Goal: Task Accomplishment & Management: Manage account settings

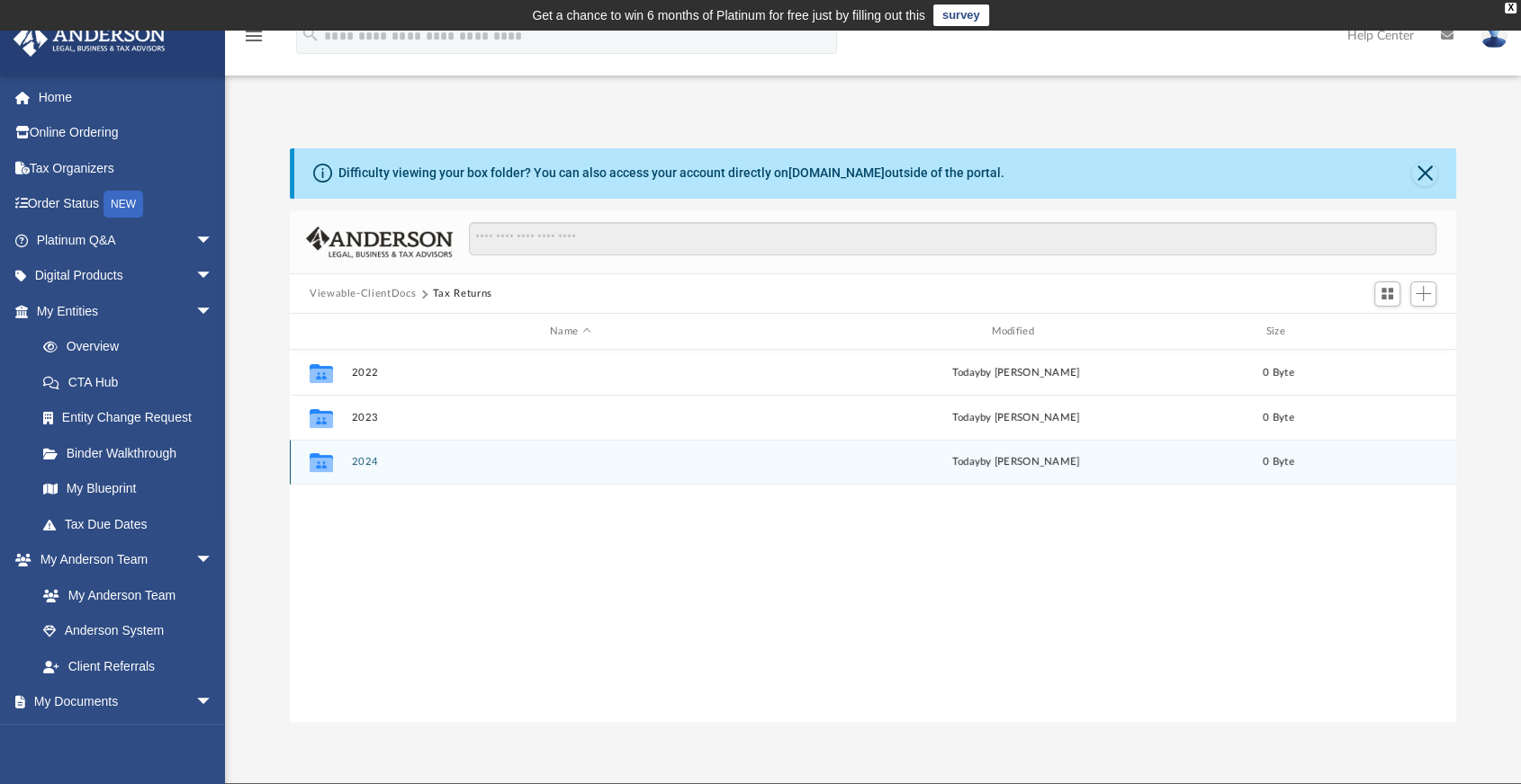
scroll to position [394, 1150]
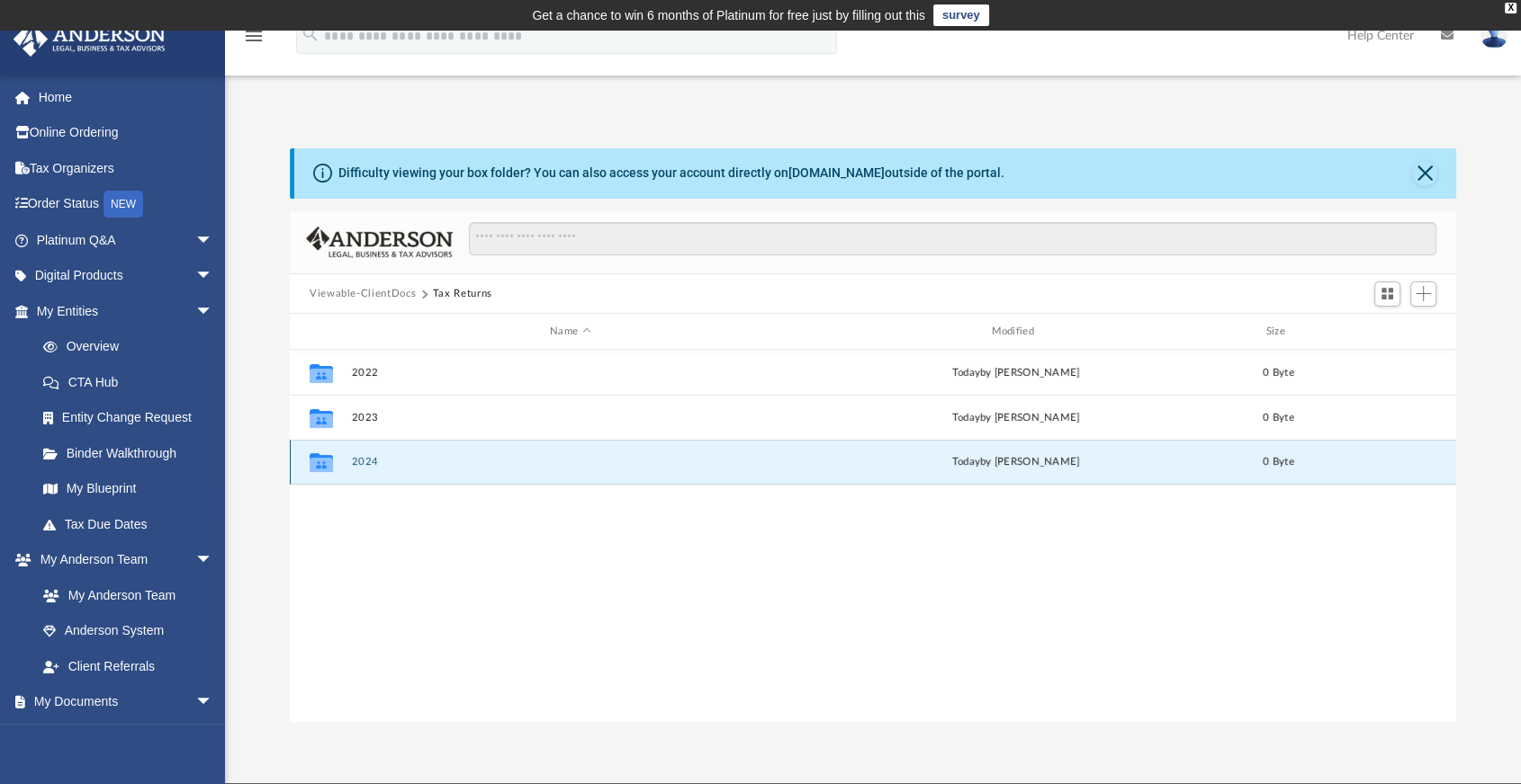
click at [398, 458] on button "2024" at bounding box center [569, 463] width 437 height 12
click at [374, 459] on button "2024" at bounding box center [569, 463] width 437 height 12
click at [358, 459] on button "2024" at bounding box center [569, 463] width 437 height 12
click at [358, 461] on button "2024" at bounding box center [569, 463] width 437 height 12
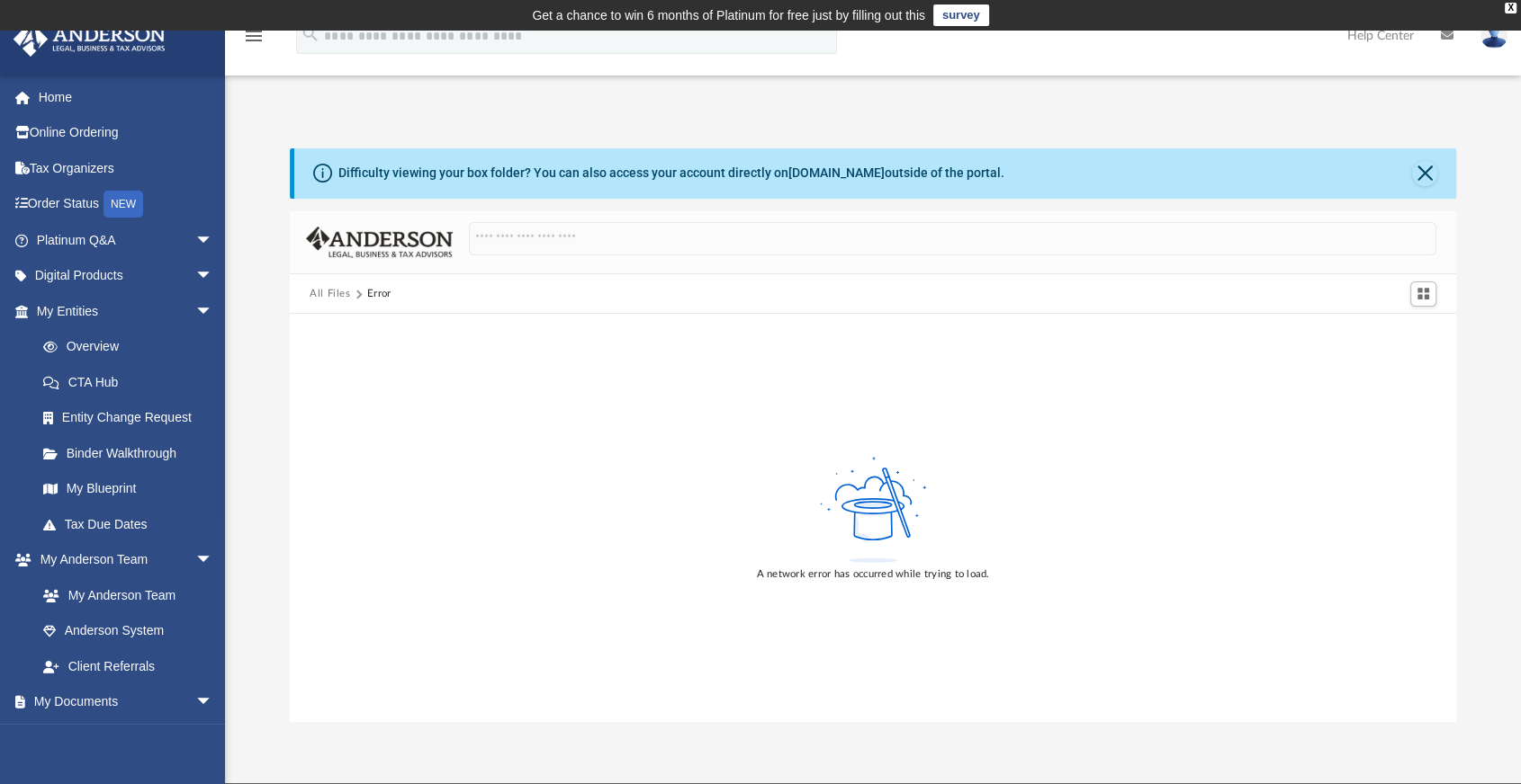
click at [336, 276] on div "All Files Error" at bounding box center [872, 294] width 1166 height 40
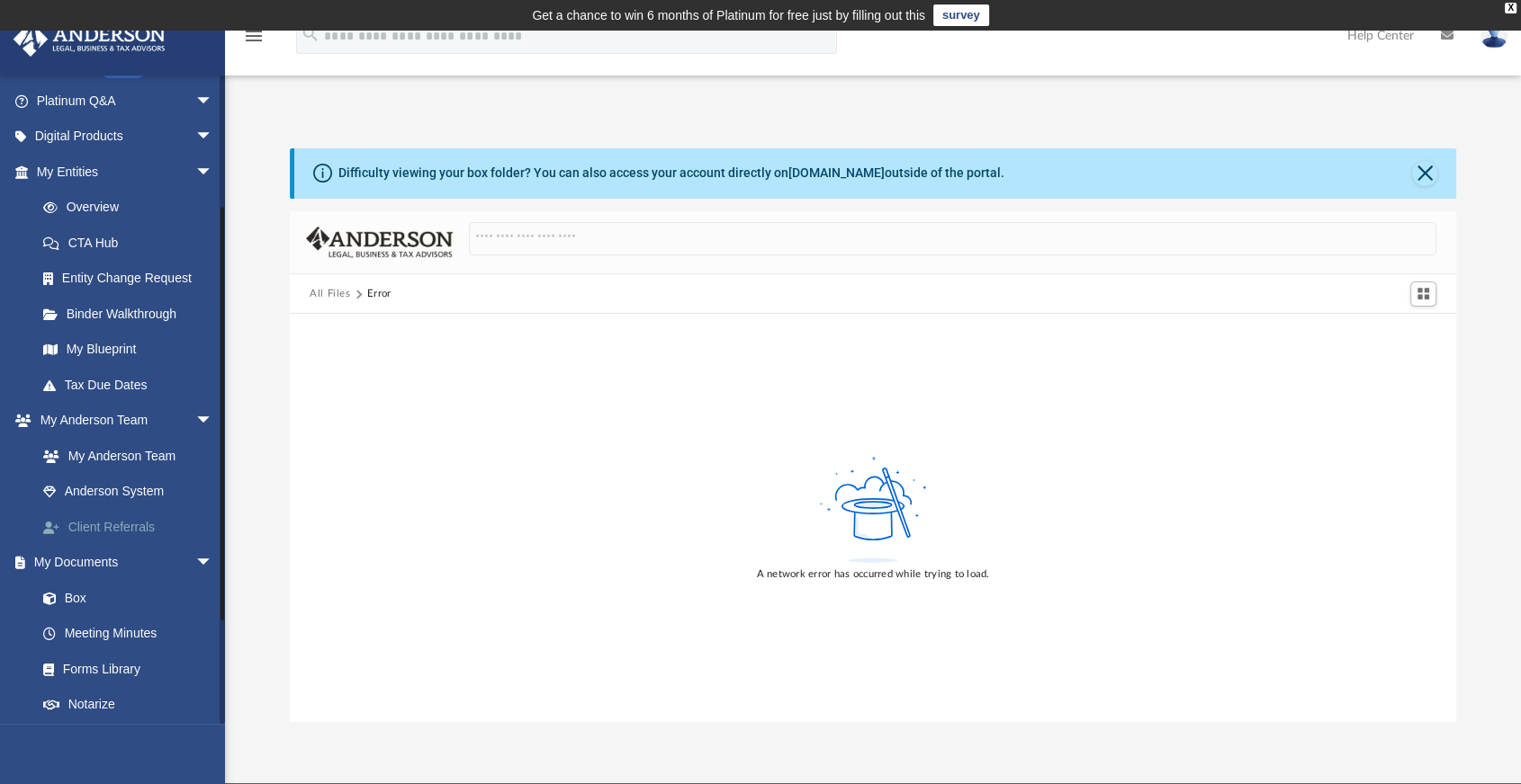
scroll to position [200, 0]
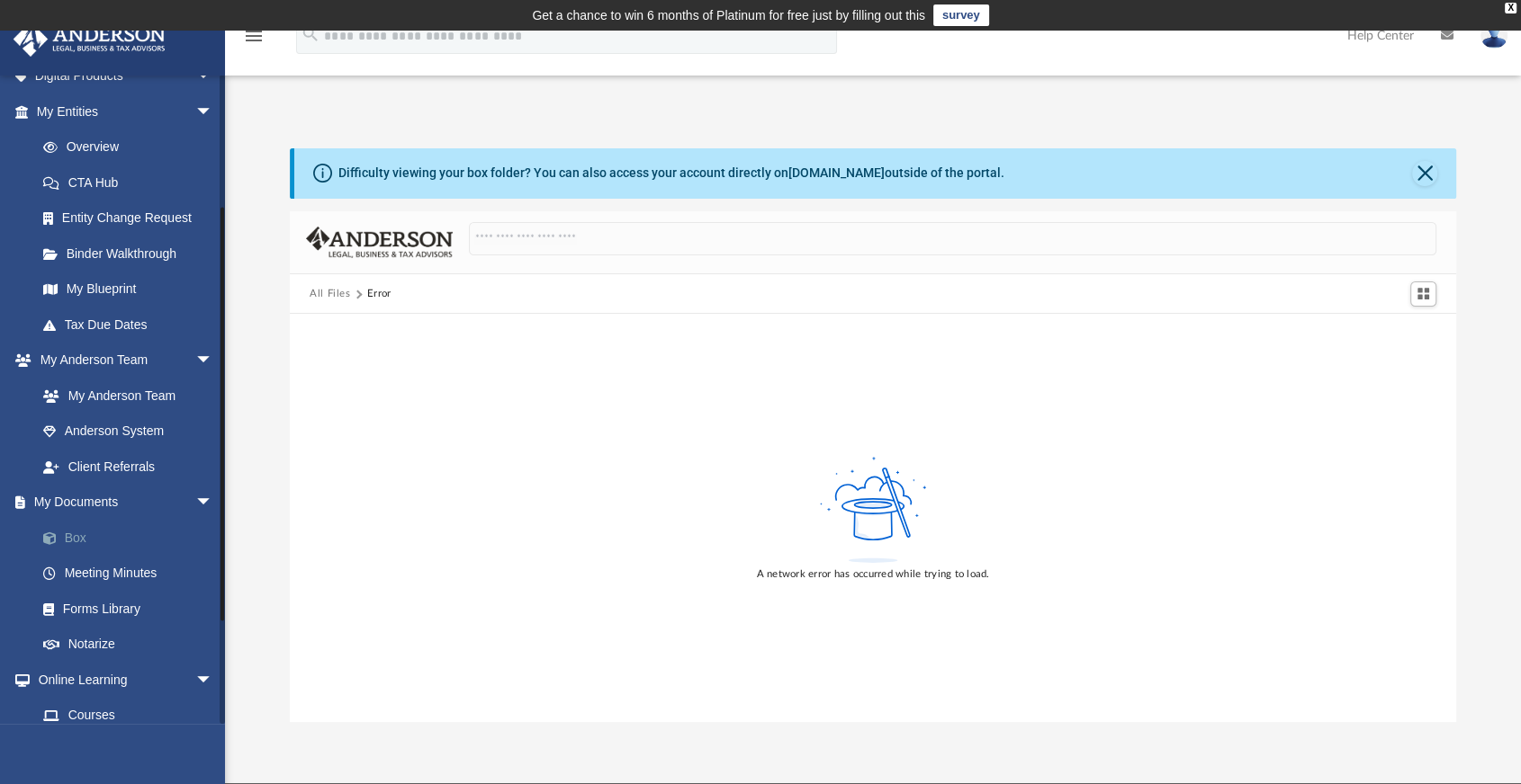
click at [80, 538] on link "Box" at bounding box center [132, 537] width 215 height 36
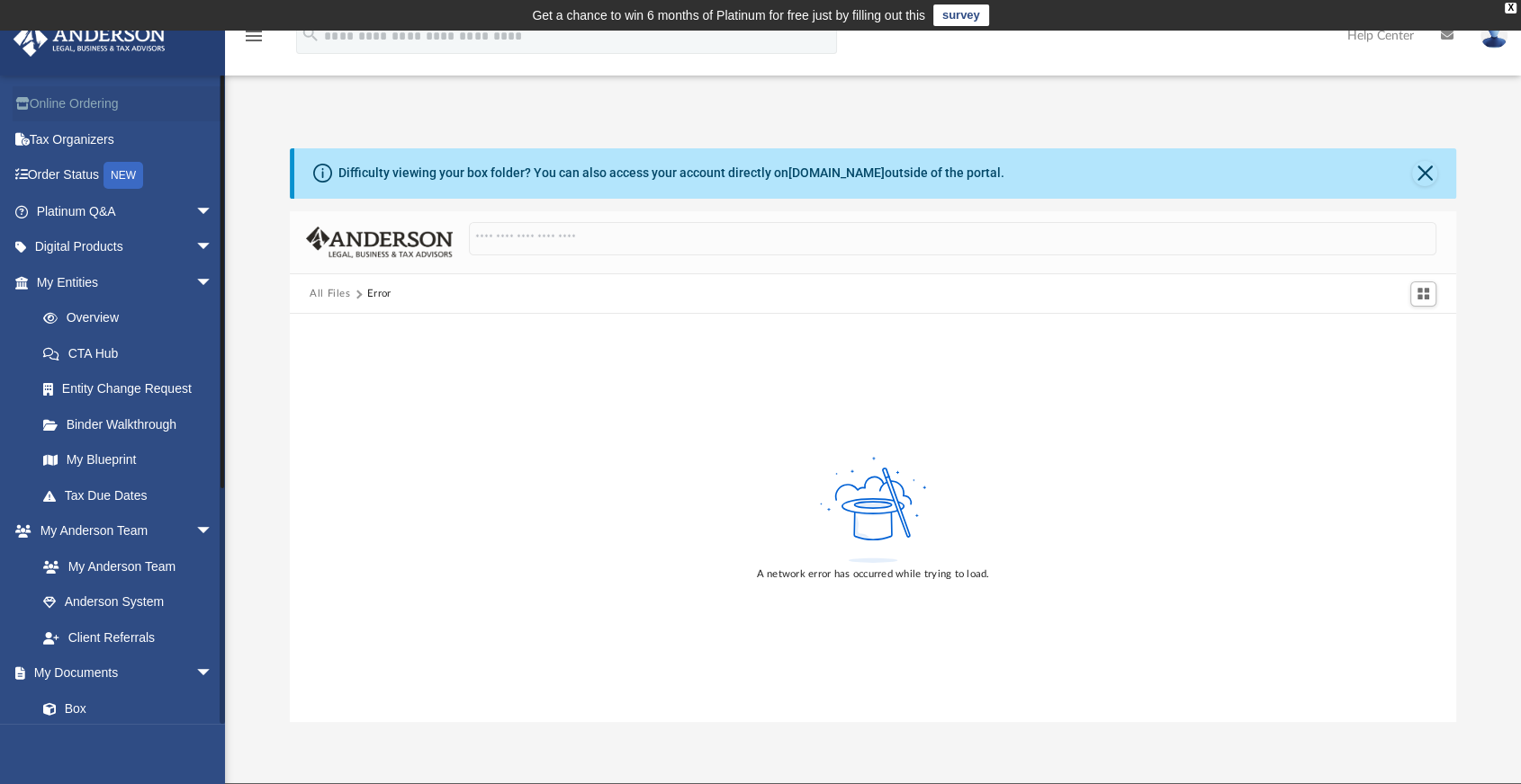
scroll to position [0, 0]
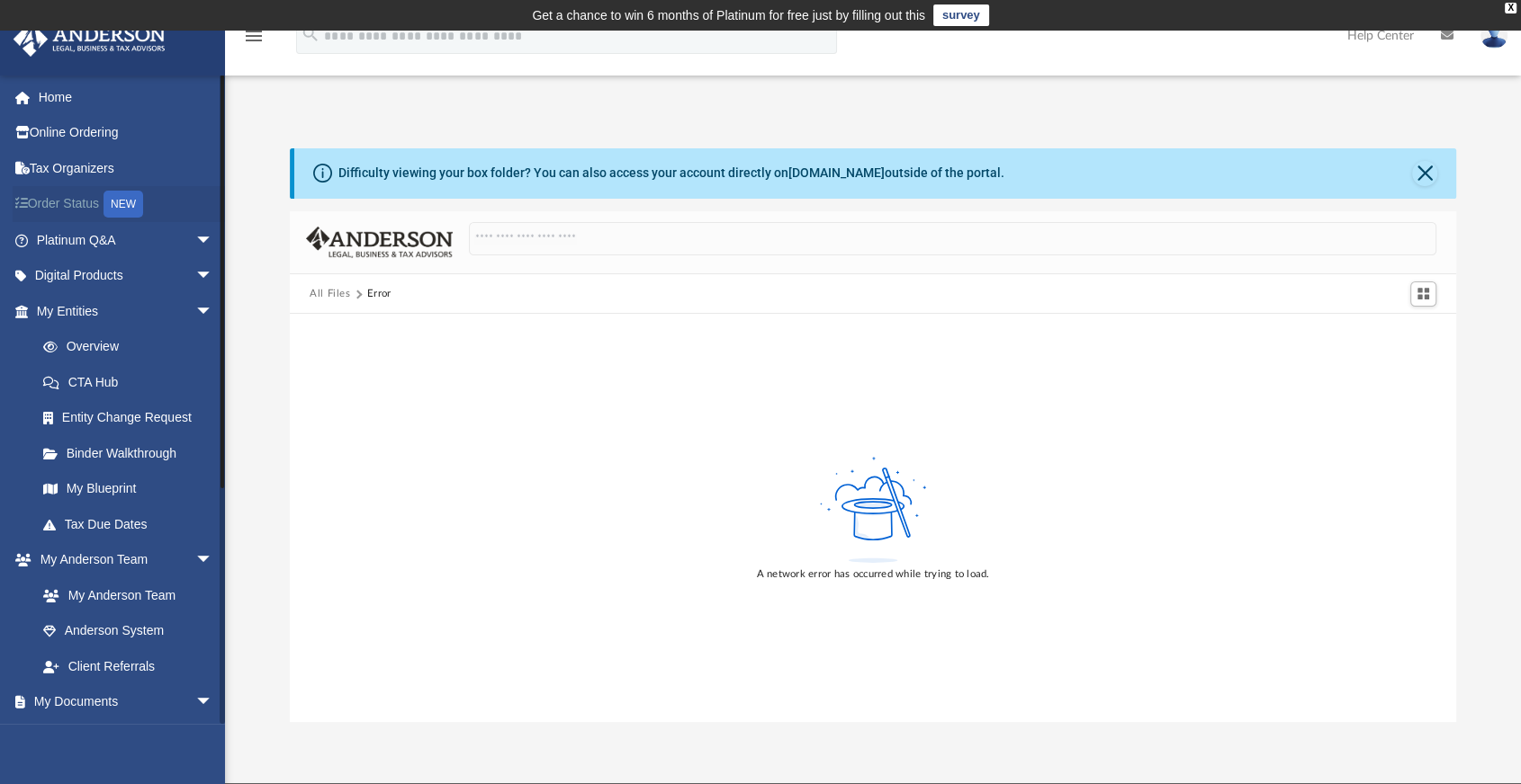
click at [76, 201] on link "Order Status NEW" at bounding box center [126, 204] width 228 height 37
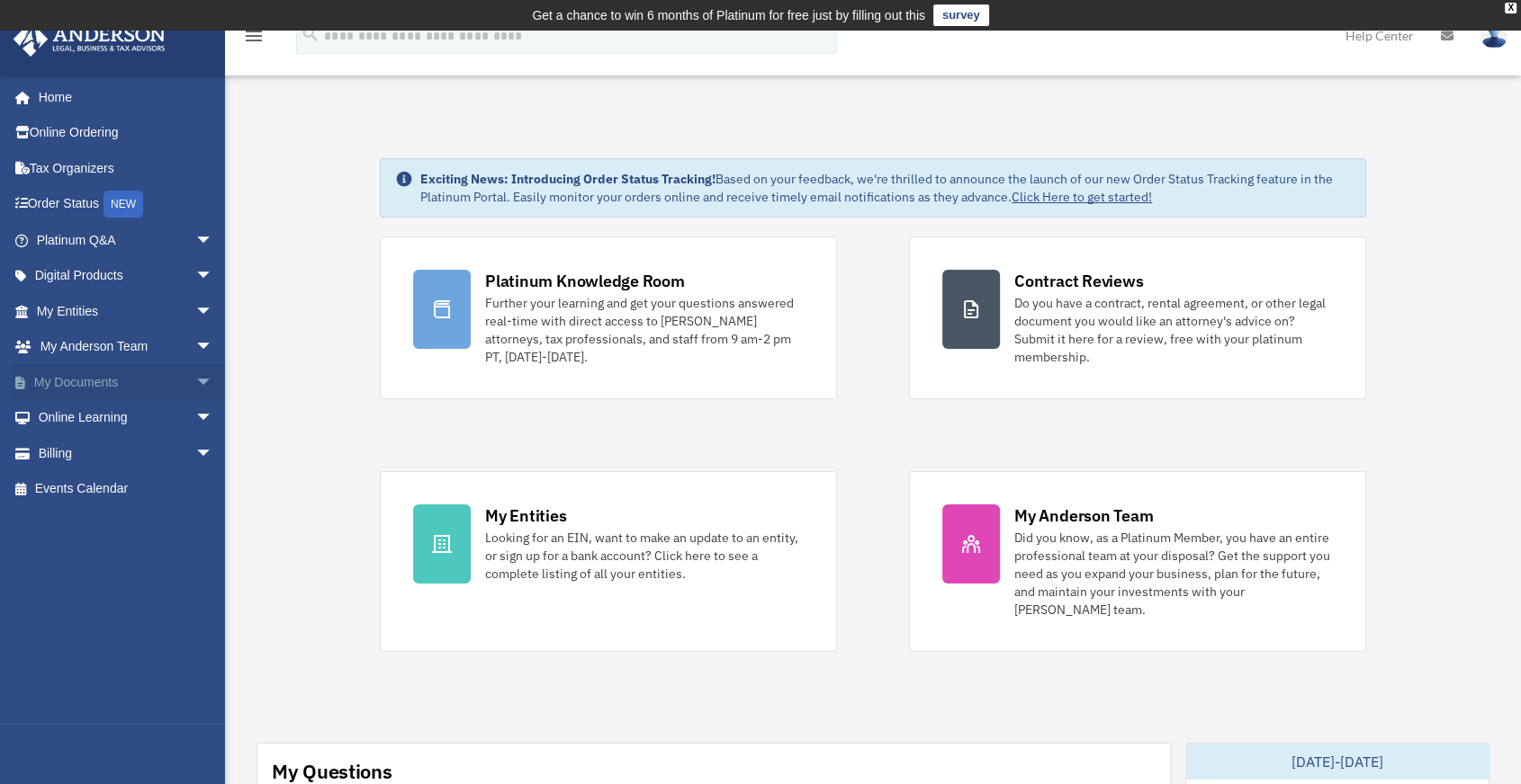
click at [99, 377] on link "My Documents arrow_drop_down" at bounding box center [126, 382] width 228 height 36
click at [195, 383] on span "arrow_drop_down" at bounding box center [213, 382] width 36 height 37
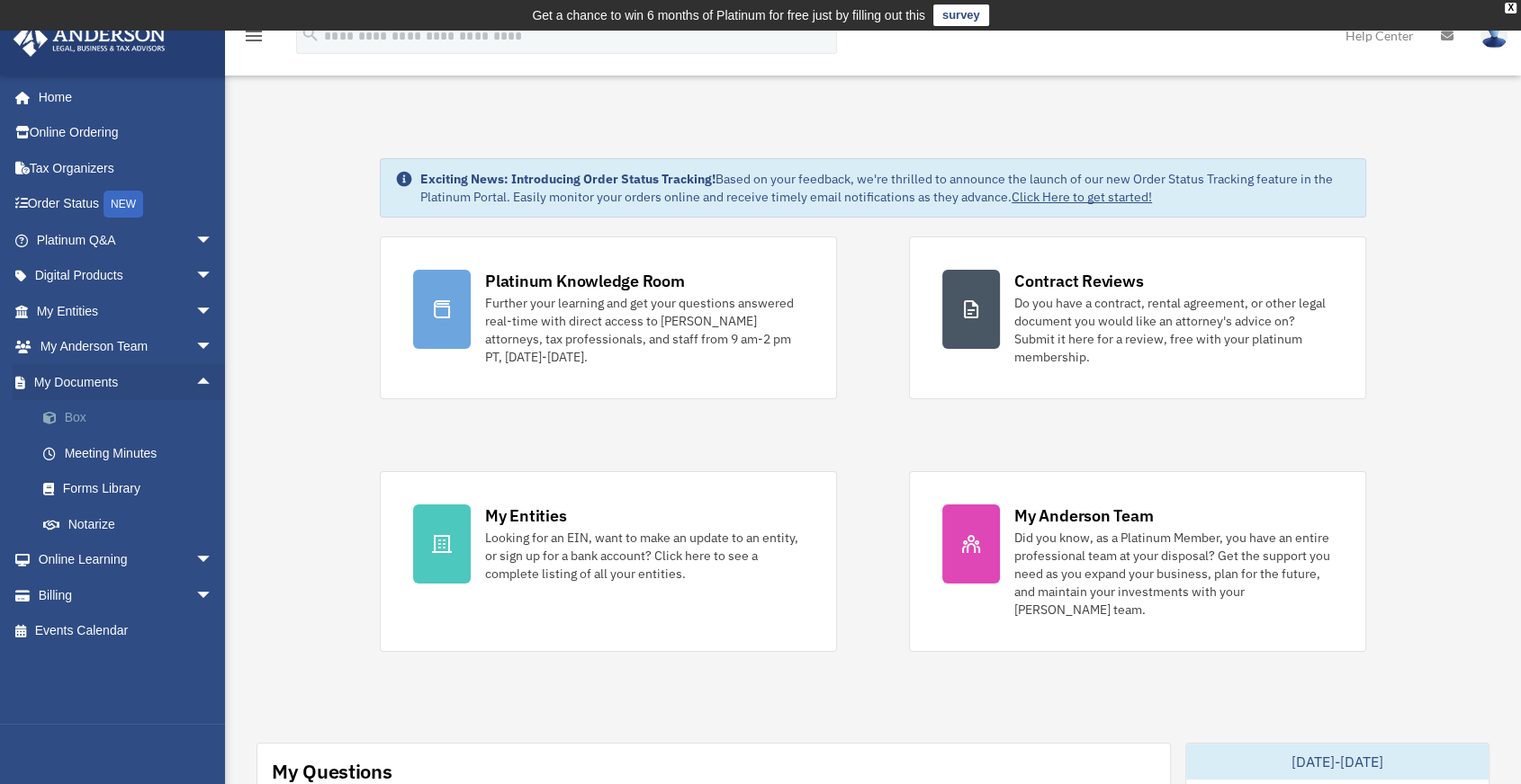
click at [83, 416] on link "Box" at bounding box center [132, 418] width 215 height 36
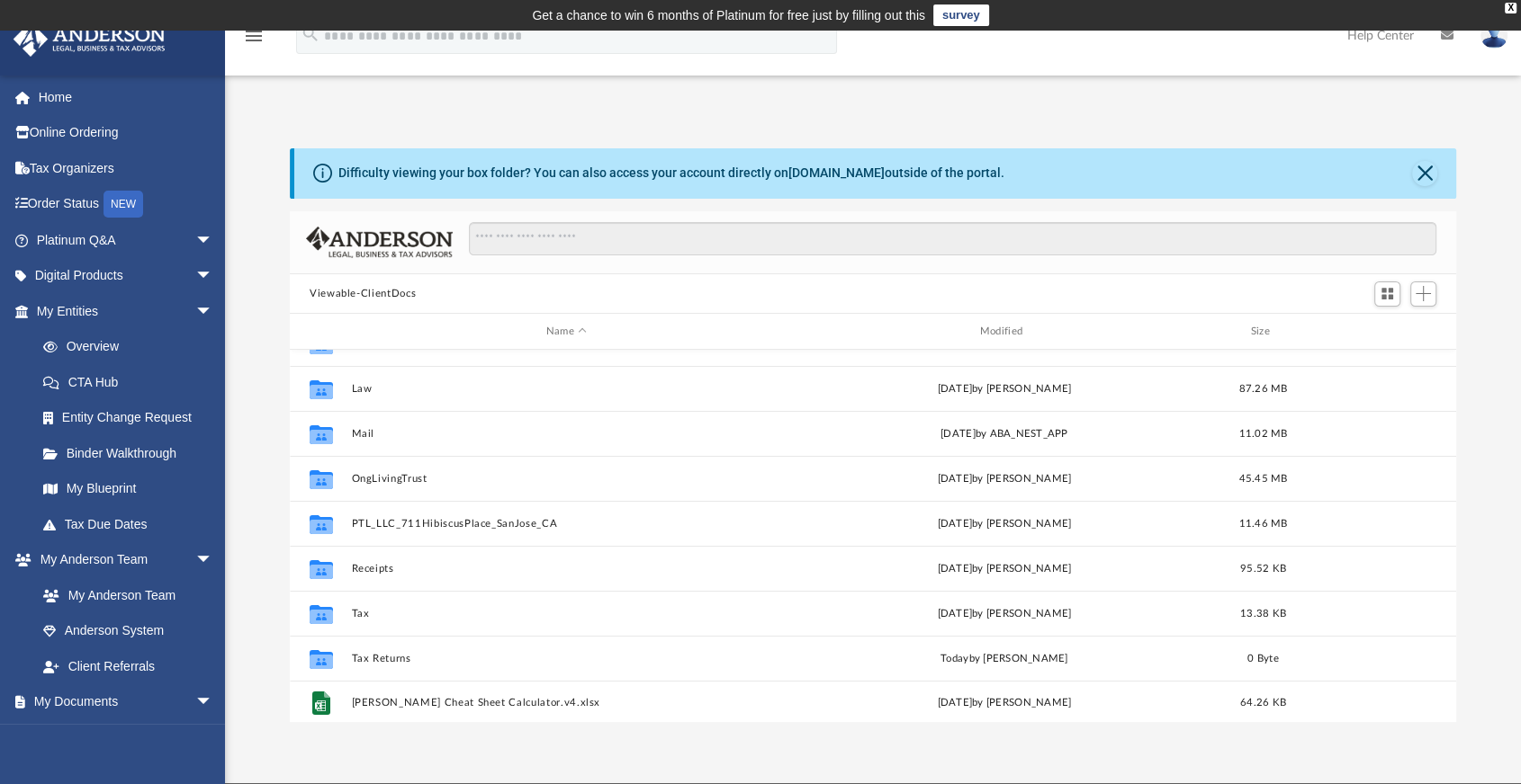
scroll to position [121, 0]
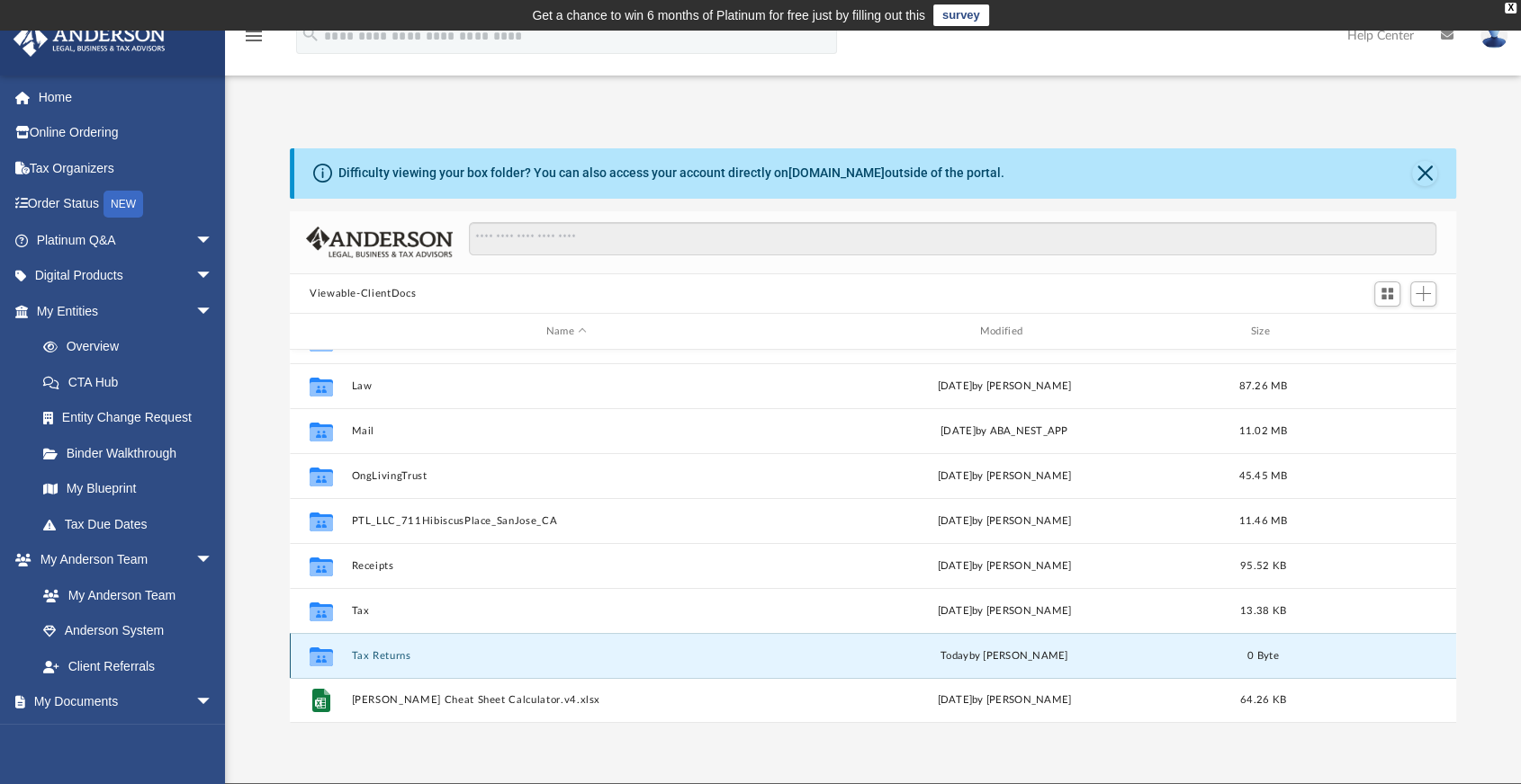
click at [417, 658] on button "Tax Returns" at bounding box center [566, 657] width 430 height 12
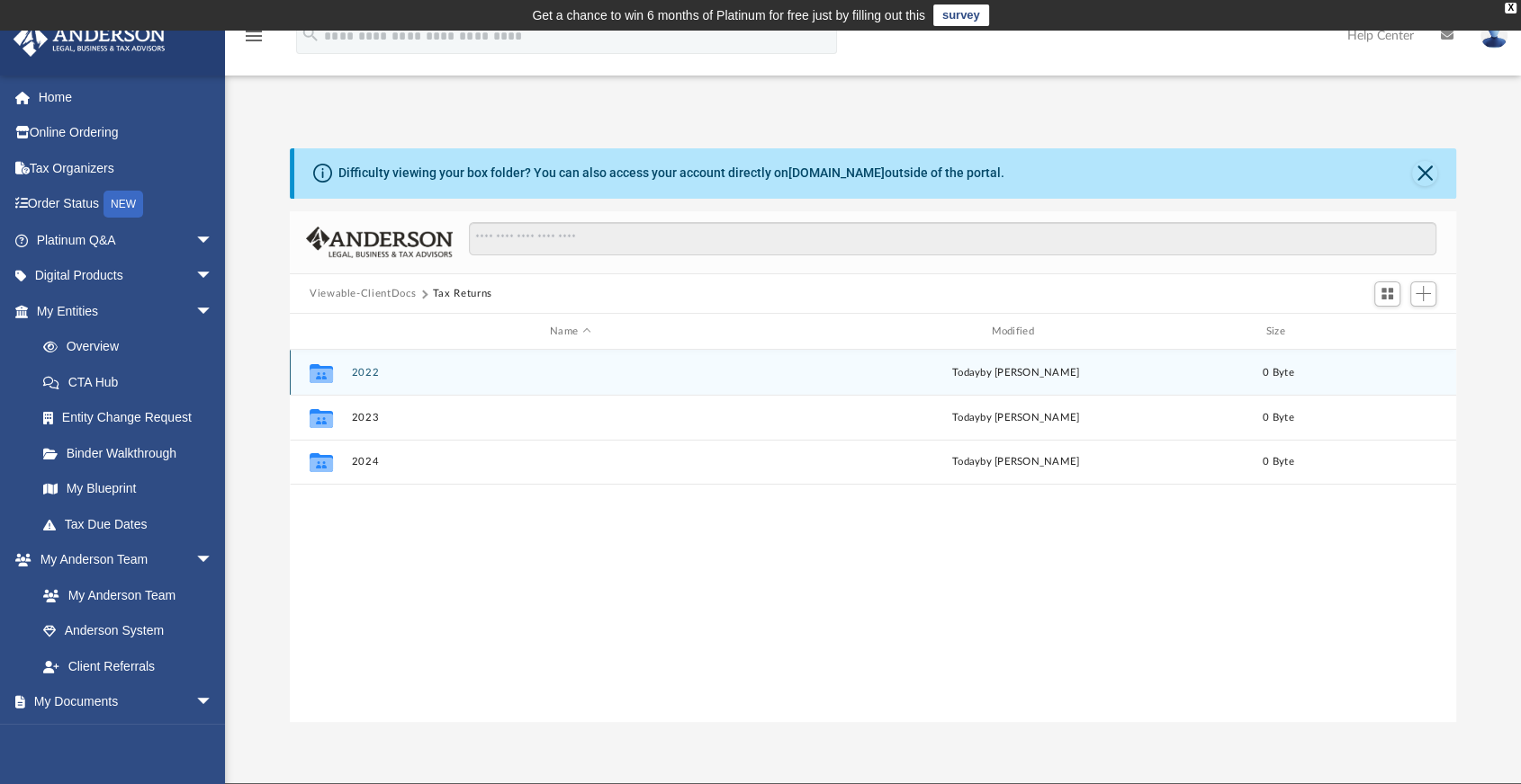
scroll to position [0, 0]
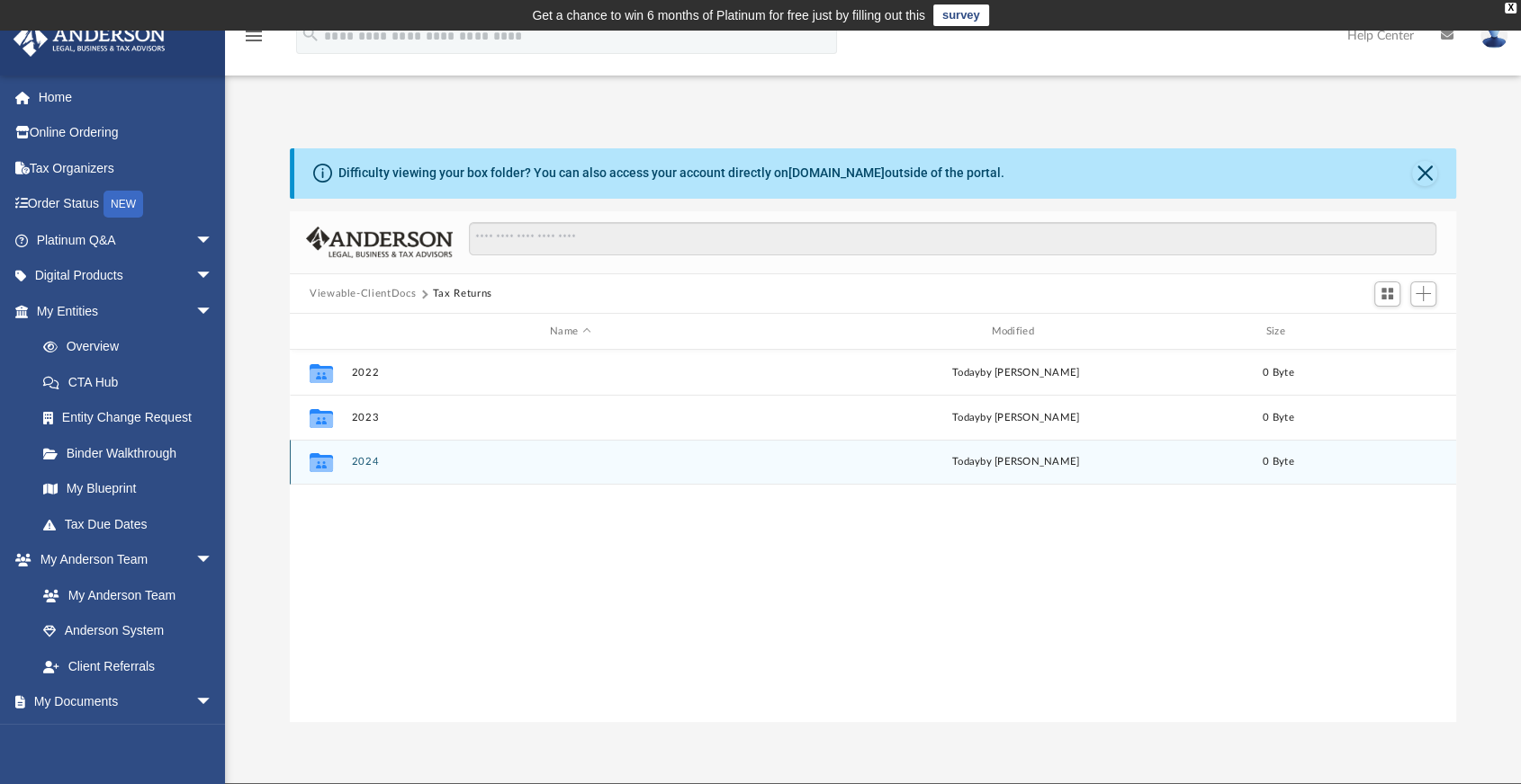
click at [347, 460] on div "Collaborated Folder 2024 today by amy ong 0 Byte" at bounding box center [872, 462] width 1166 height 45
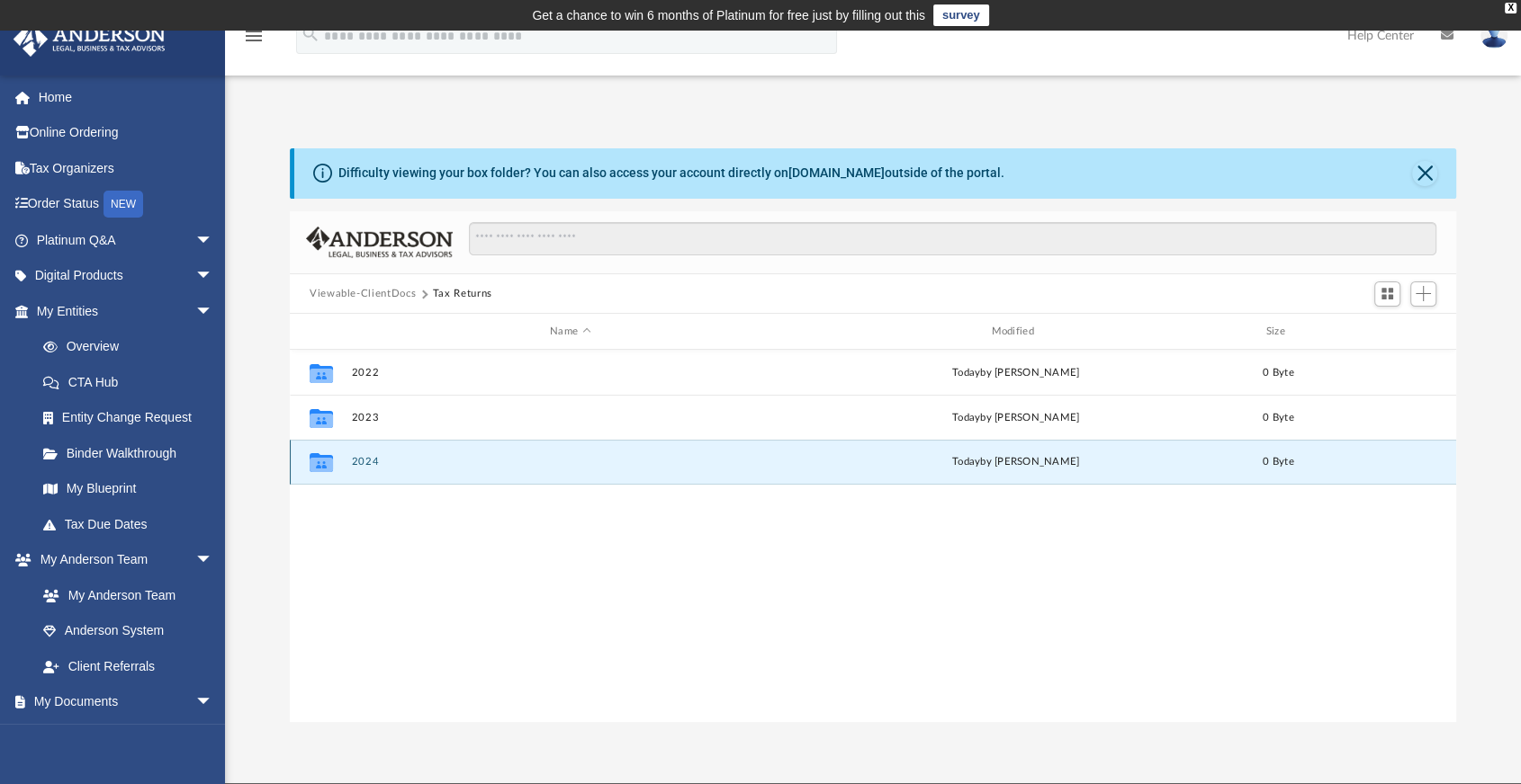
click at [363, 460] on button "2024" at bounding box center [569, 463] width 437 height 12
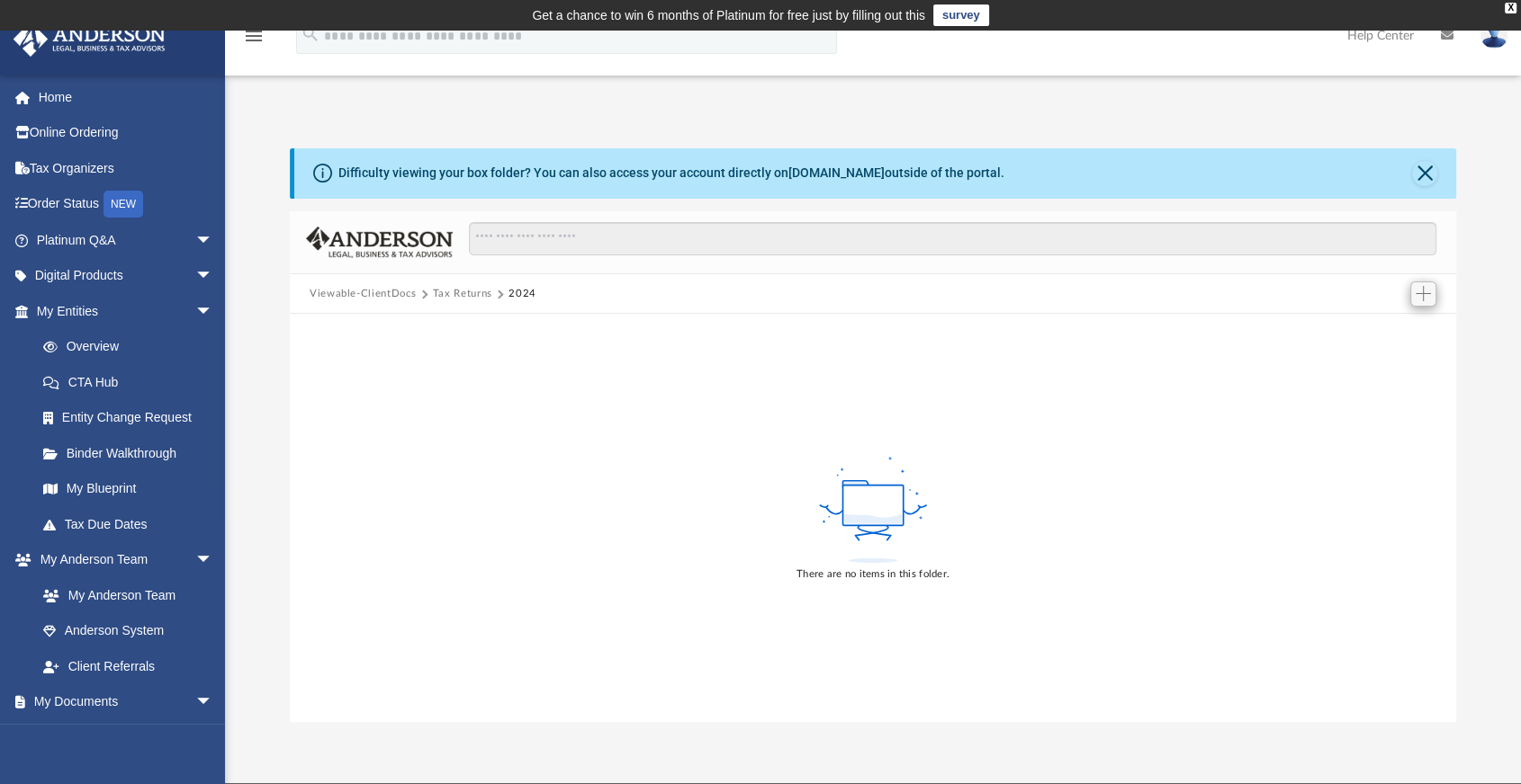
click at [1420, 274] on div "Add" at bounding box center [1423, 260] width 135 height 27
click at [1425, 288] on span "Add" at bounding box center [1422, 293] width 15 height 15
click at [1401, 329] on li "Upload" at bounding box center [1399, 329] width 58 height 19
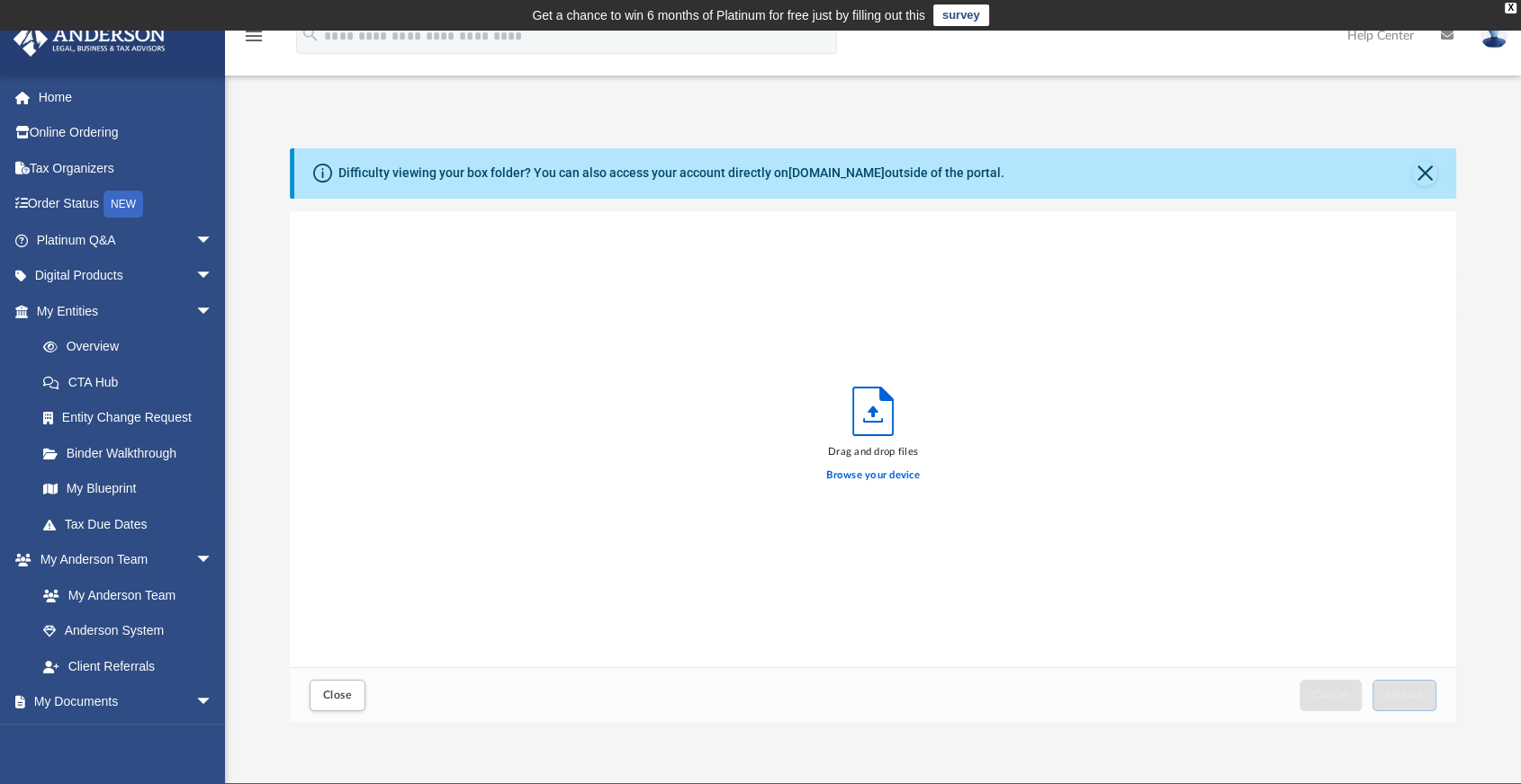
scroll to position [441, 1150]
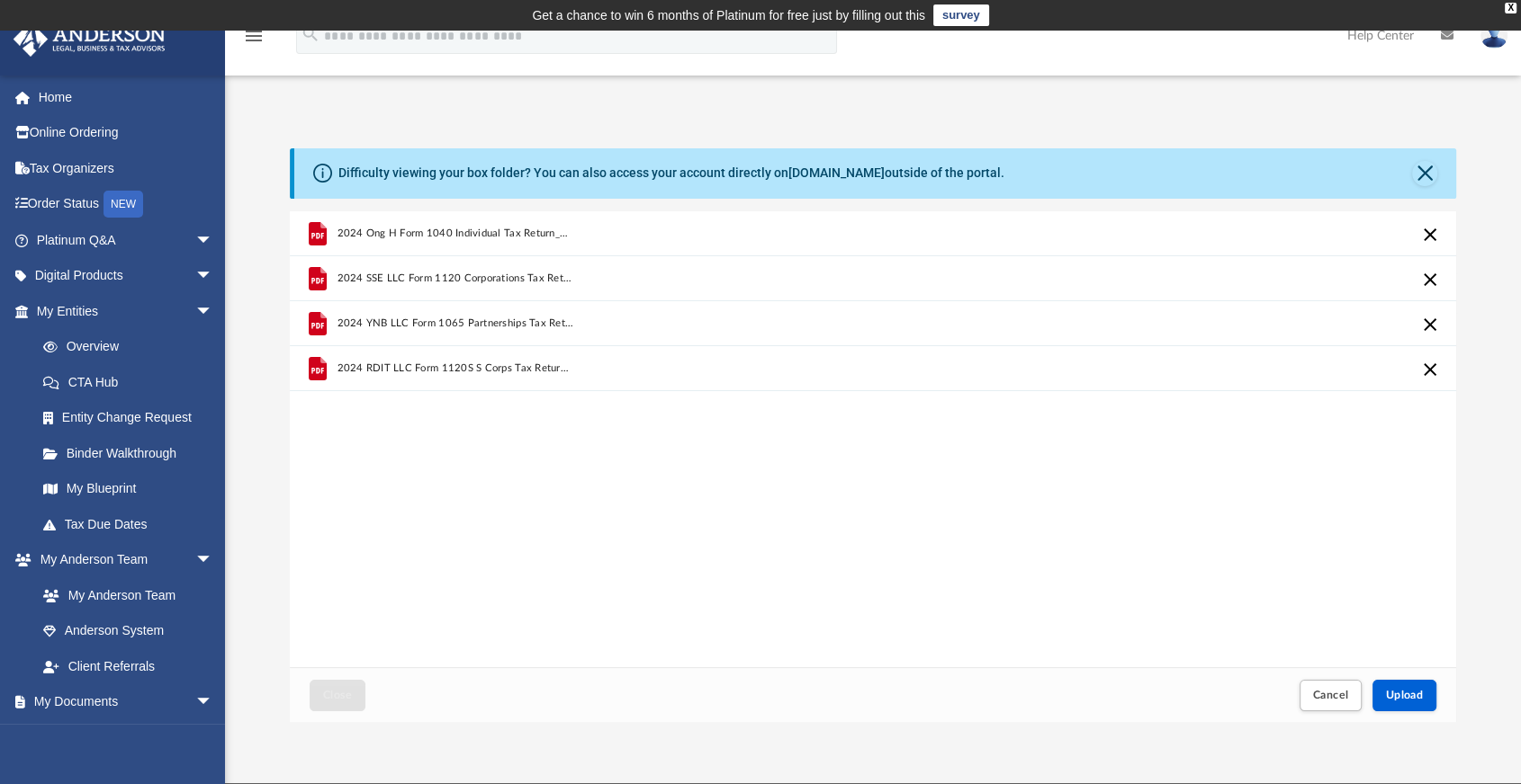
click at [679, 632] on div "2024 Ong H Form 1040 Individual Tax Return_Filing_FINAL.pdf 2024 SSE LLC Form 1…" at bounding box center [872, 439] width 1166 height 457
click at [1409, 687] on button "Upload" at bounding box center [1404, 695] width 65 height 32
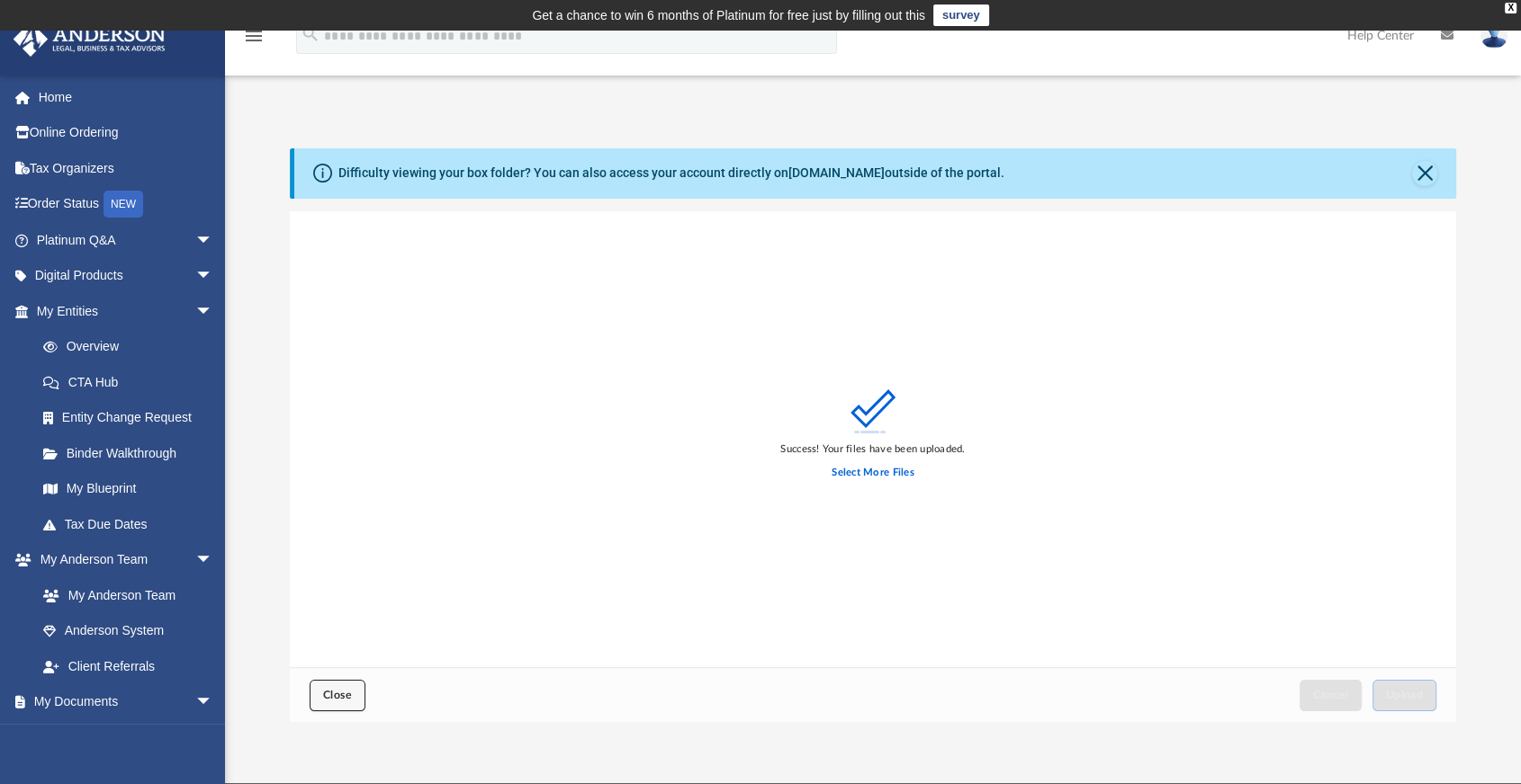
click at [341, 686] on button "Close" at bounding box center [337, 695] width 56 height 32
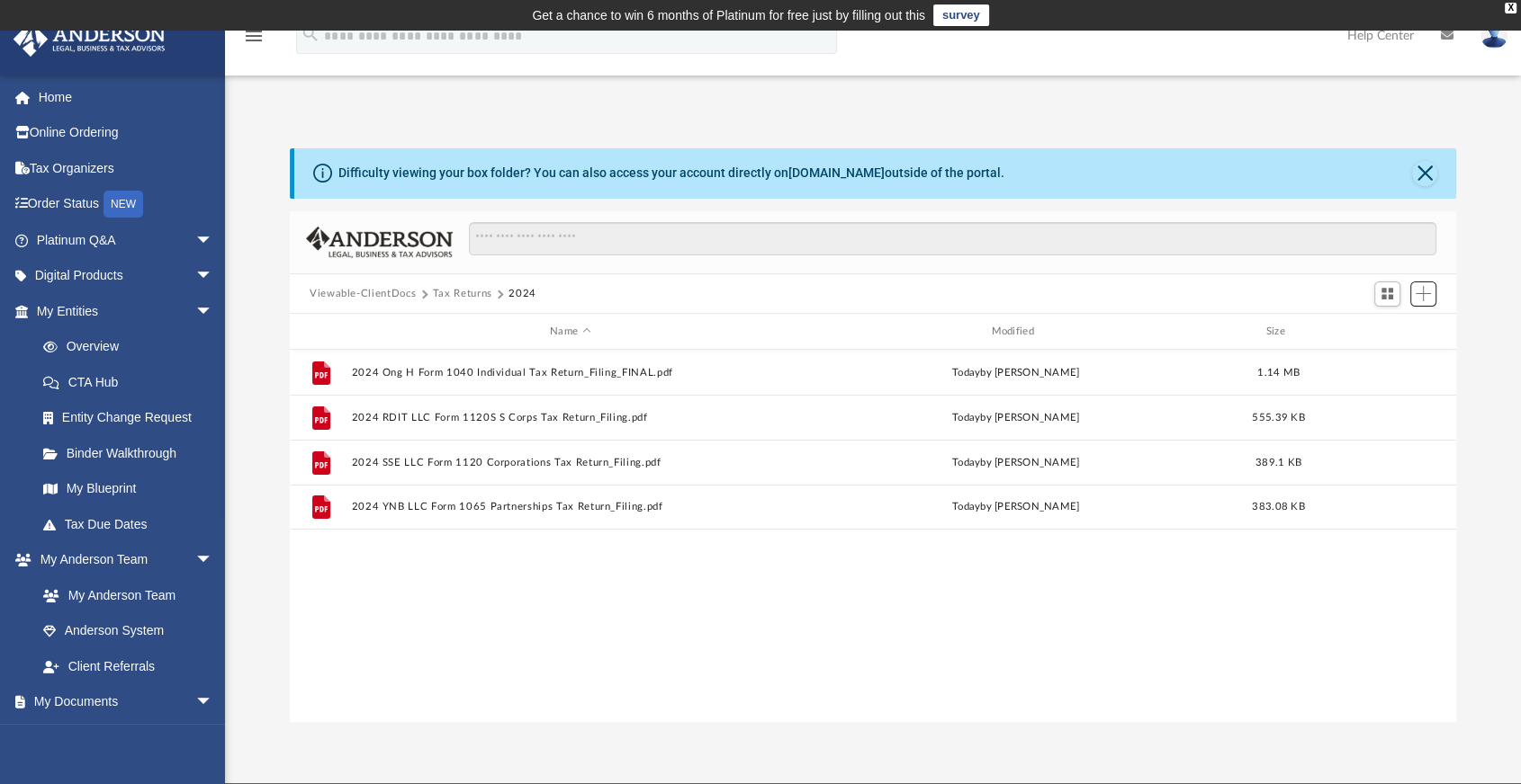
scroll to position [394, 1150]
click at [457, 293] on button "Tax Returns" at bounding box center [463, 294] width 60 height 16
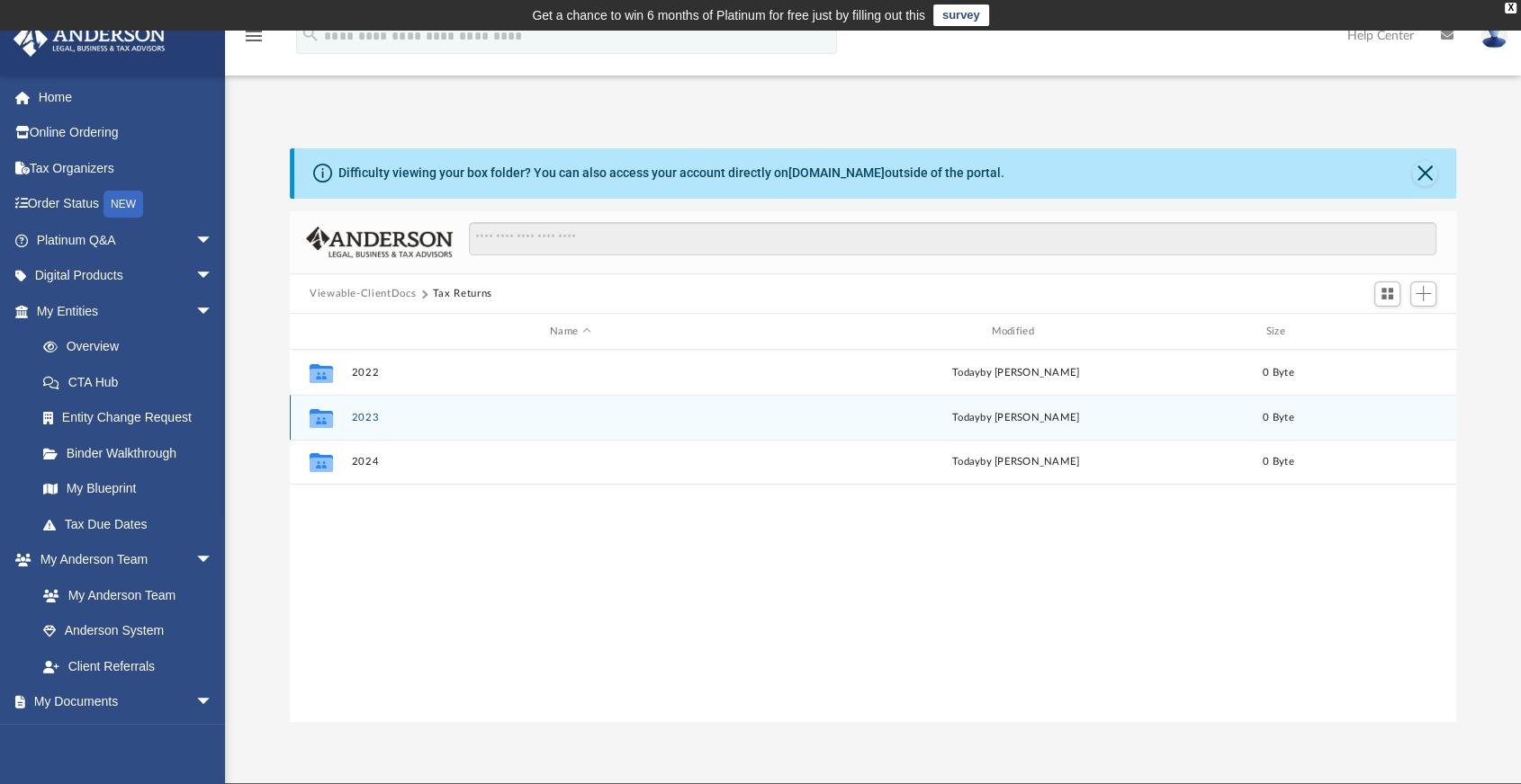
click at [371, 424] on div "Collaborated Folder 2023 today by amy ong 0 Byte" at bounding box center [872, 417] width 1166 height 45
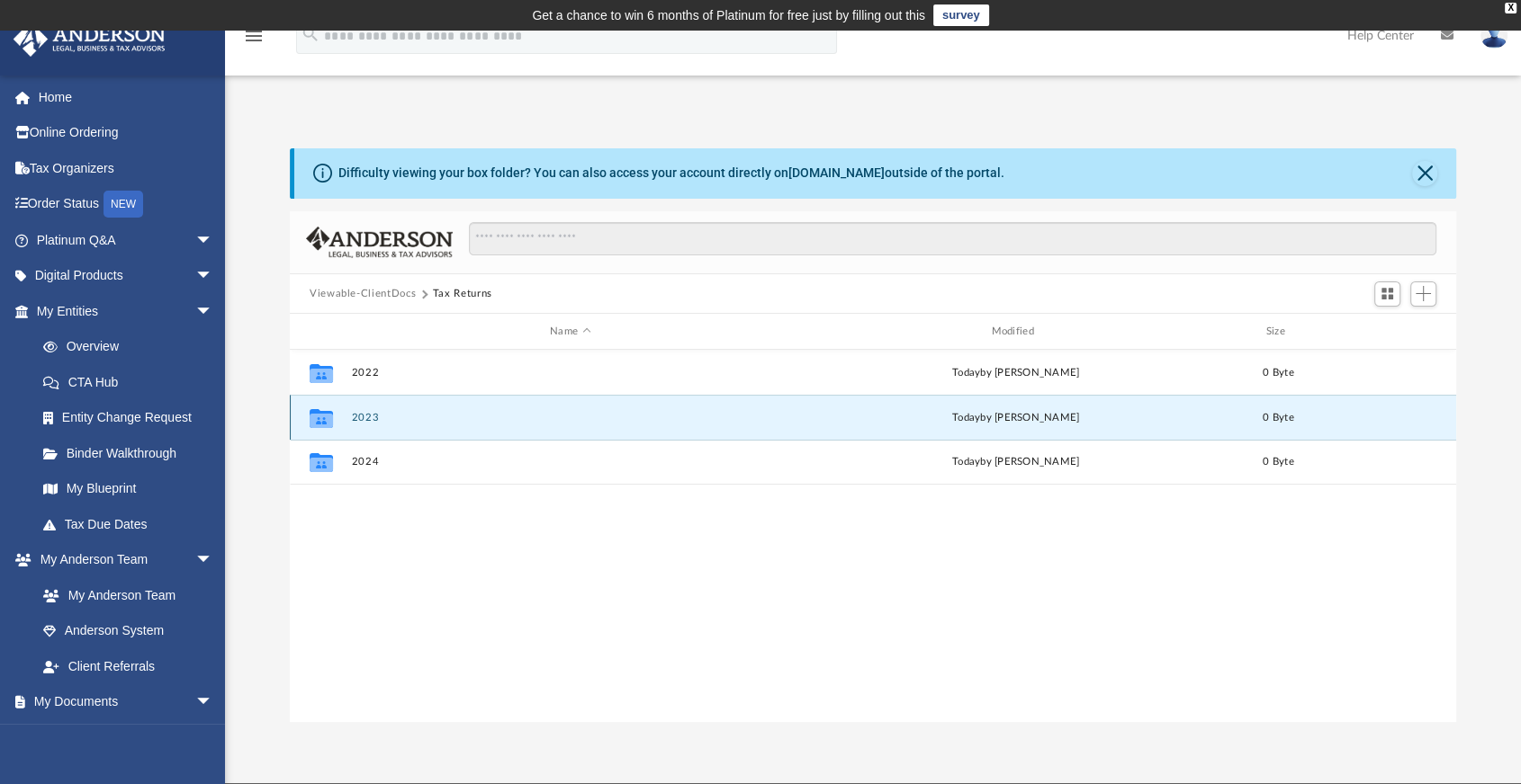
click at [370, 420] on button "2023" at bounding box center [569, 418] width 437 height 12
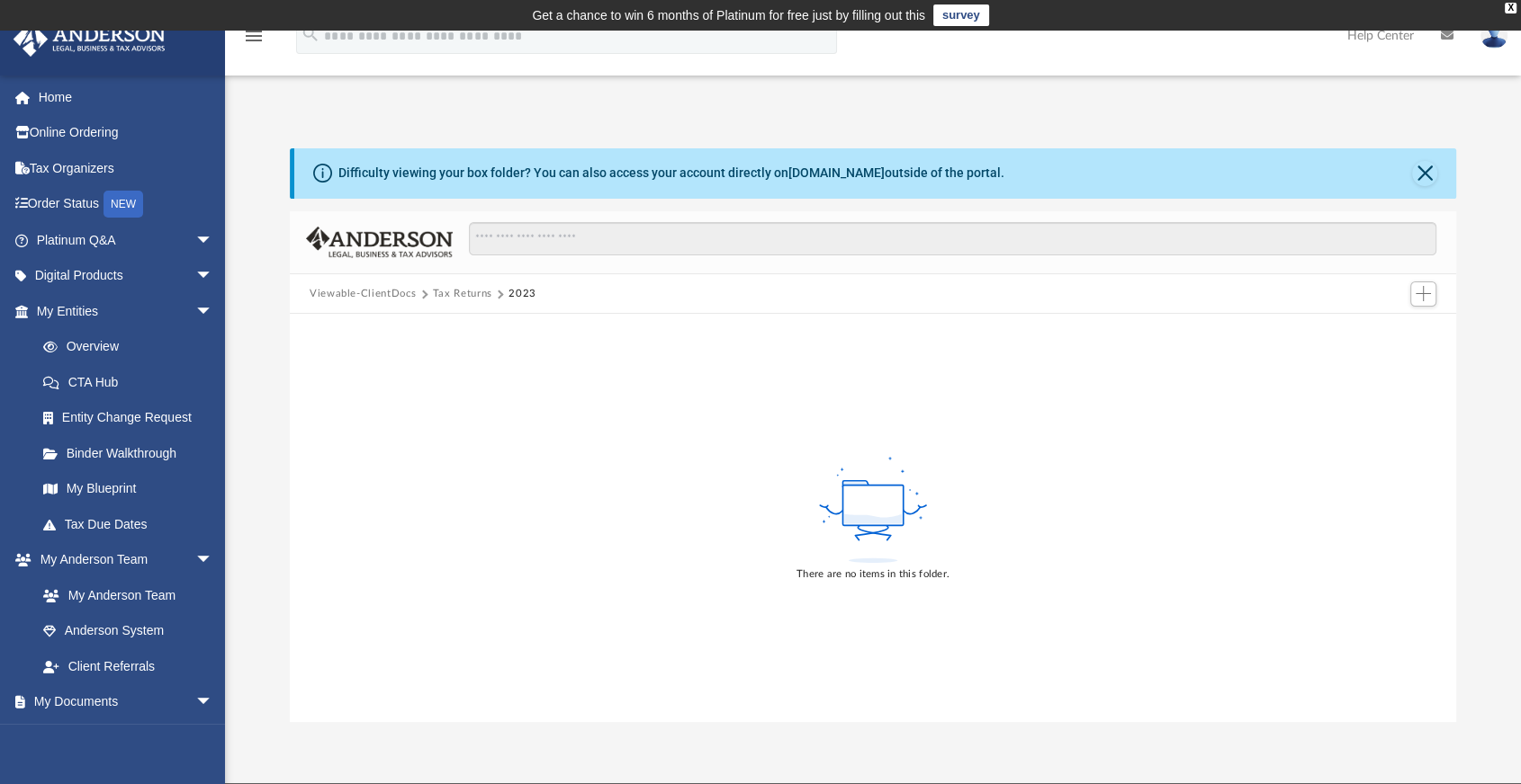
click at [396, 420] on div "There are no items in this folder." at bounding box center [872, 517] width 1166 height 408
click at [1418, 294] on span "Add" at bounding box center [1422, 293] width 15 height 15
click at [1381, 330] on li "Upload" at bounding box center [1399, 329] width 58 height 19
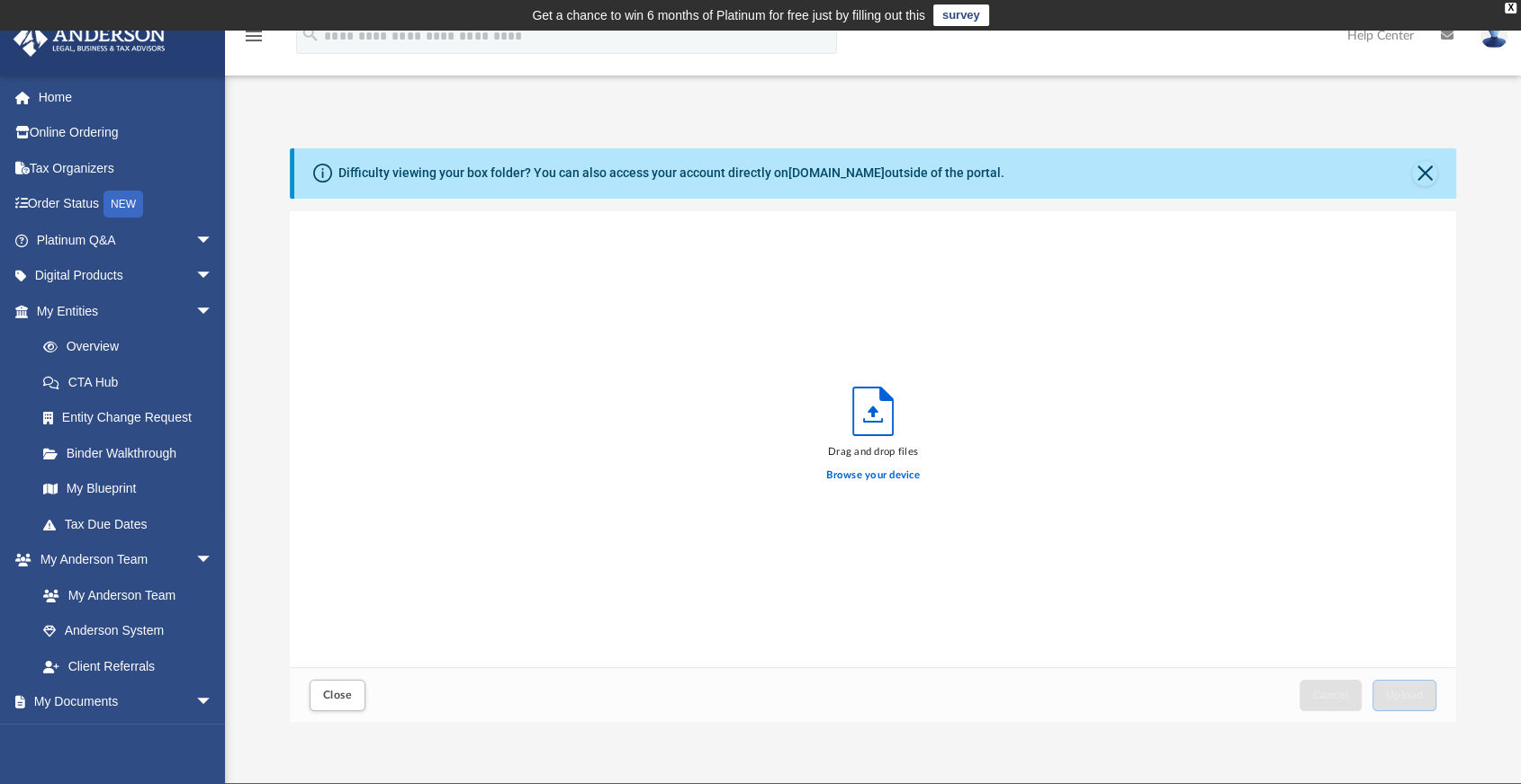
scroll to position [441, 1150]
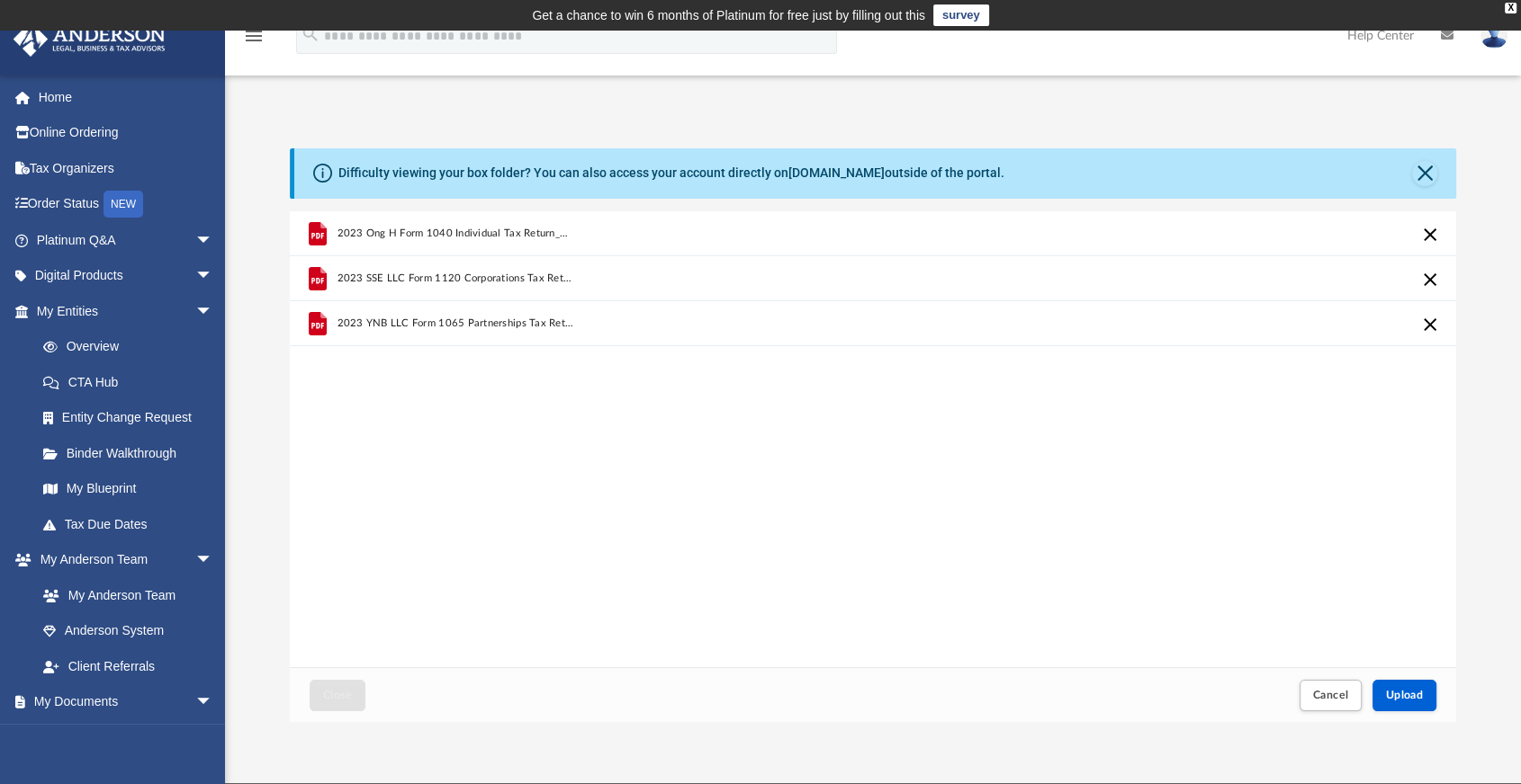
click at [620, 567] on div "2023 Ong H Form 1040 Individual Tax Return_FINAL_Filing_040424.pdf 2023 SSE LLC…" at bounding box center [872, 439] width 1166 height 457
click at [1417, 684] on button "Upload" at bounding box center [1404, 695] width 65 height 32
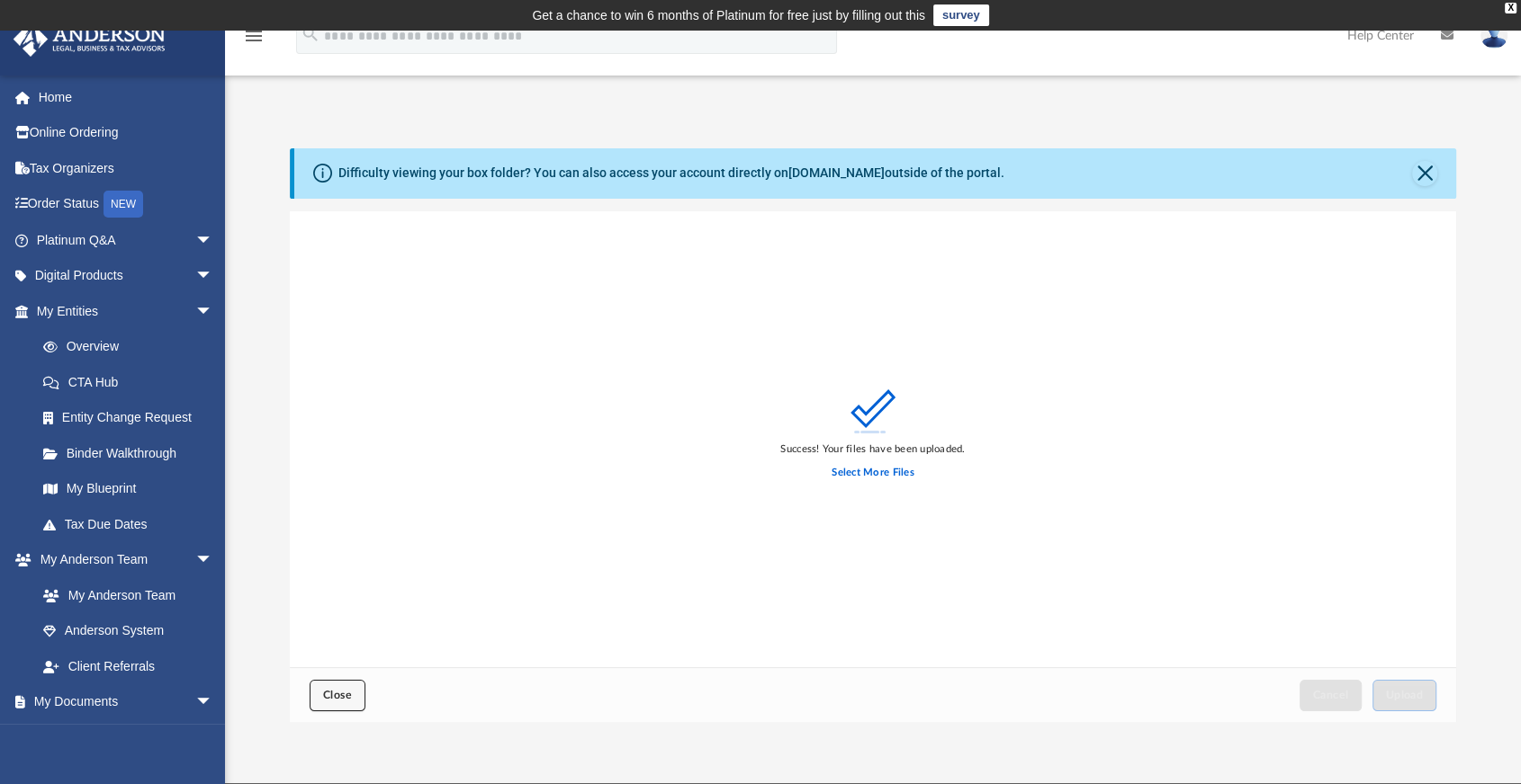
click at [324, 696] on span "Close" at bounding box center [337, 694] width 29 height 11
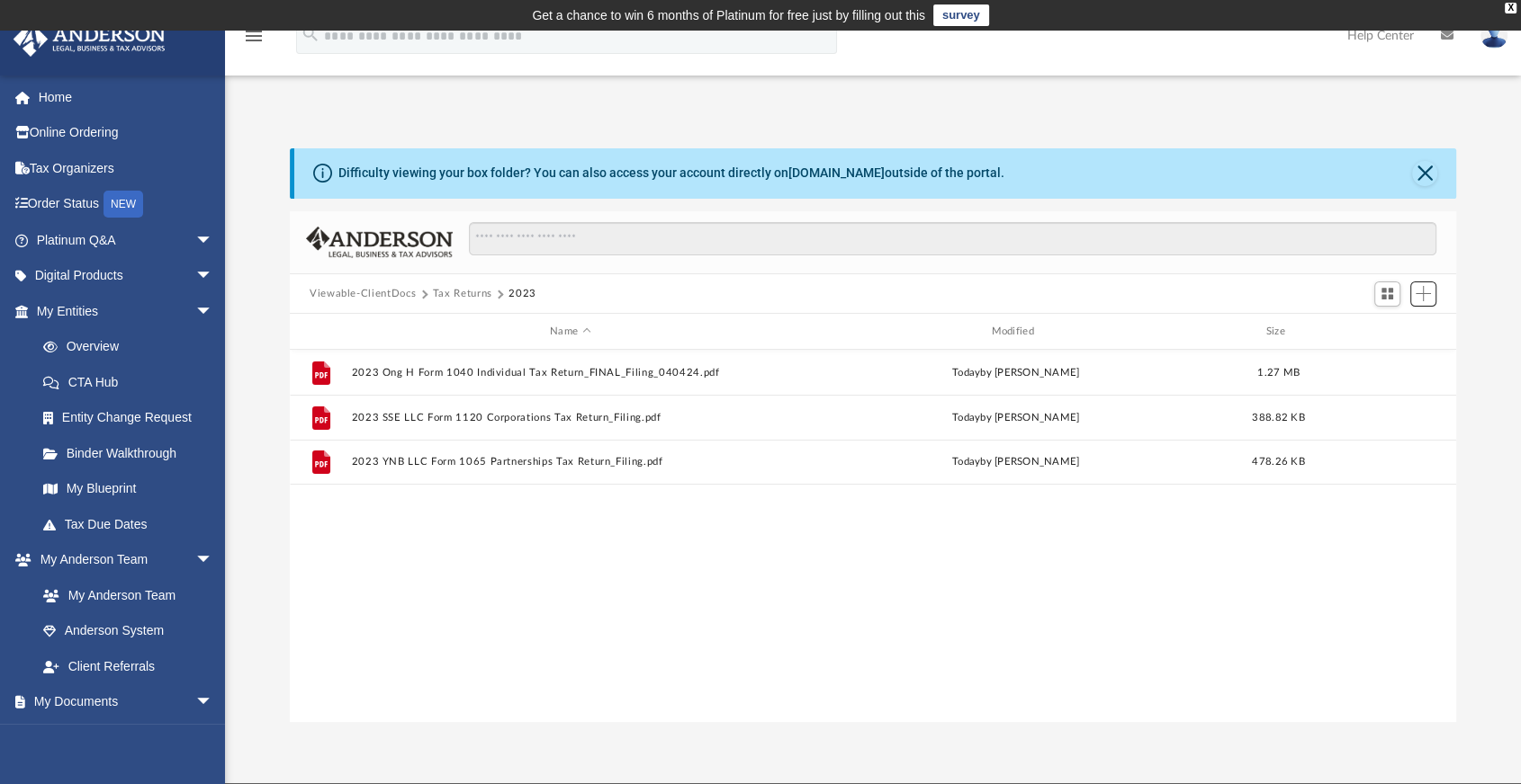
scroll to position [394, 1150]
click at [480, 291] on button "Tax Returns" at bounding box center [463, 294] width 60 height 16
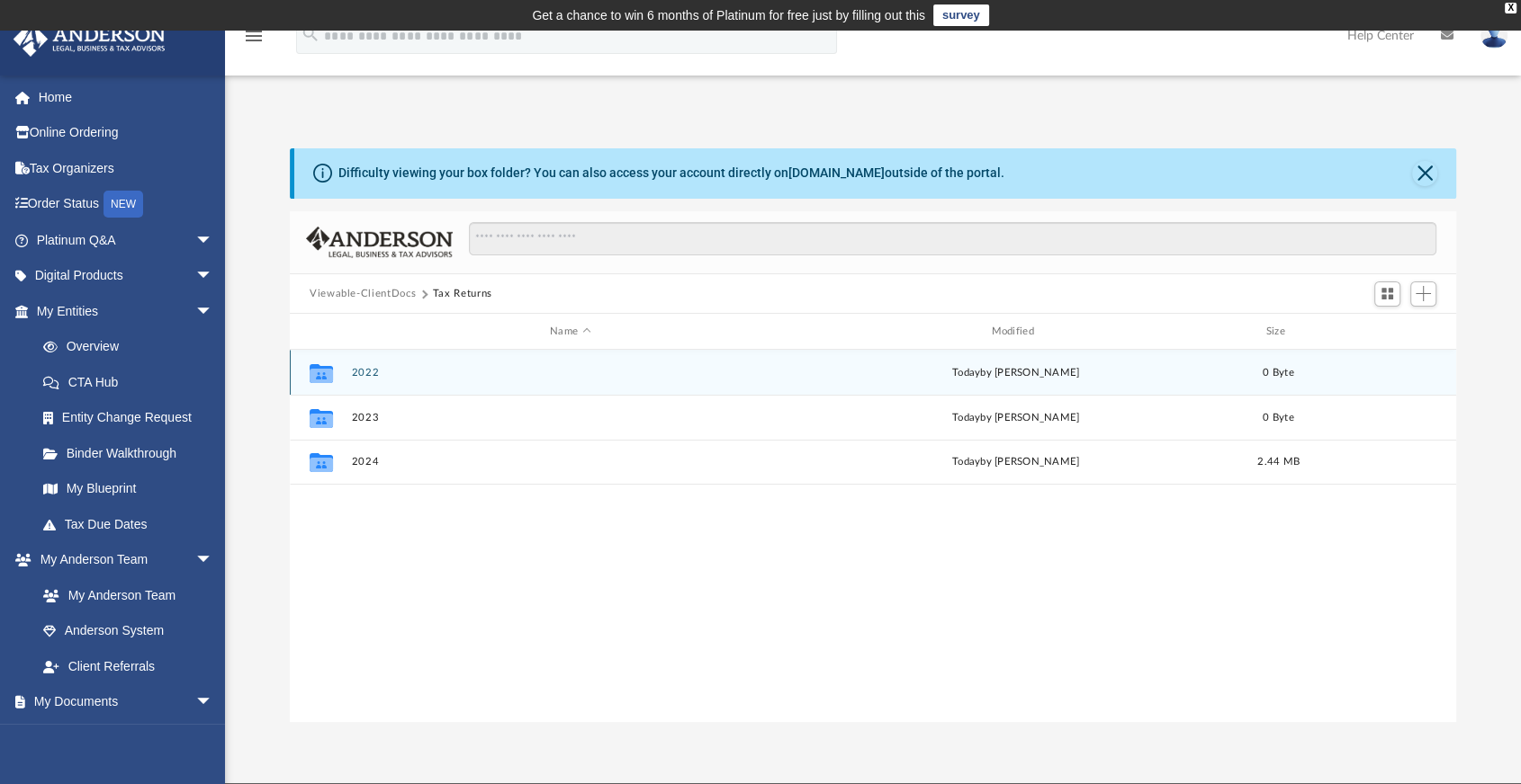
click at [379, 365] on div "Collaborated Folder 2022 today by amy ong 0 Byte" at bounding box center [872, 372] width 1166 height 45
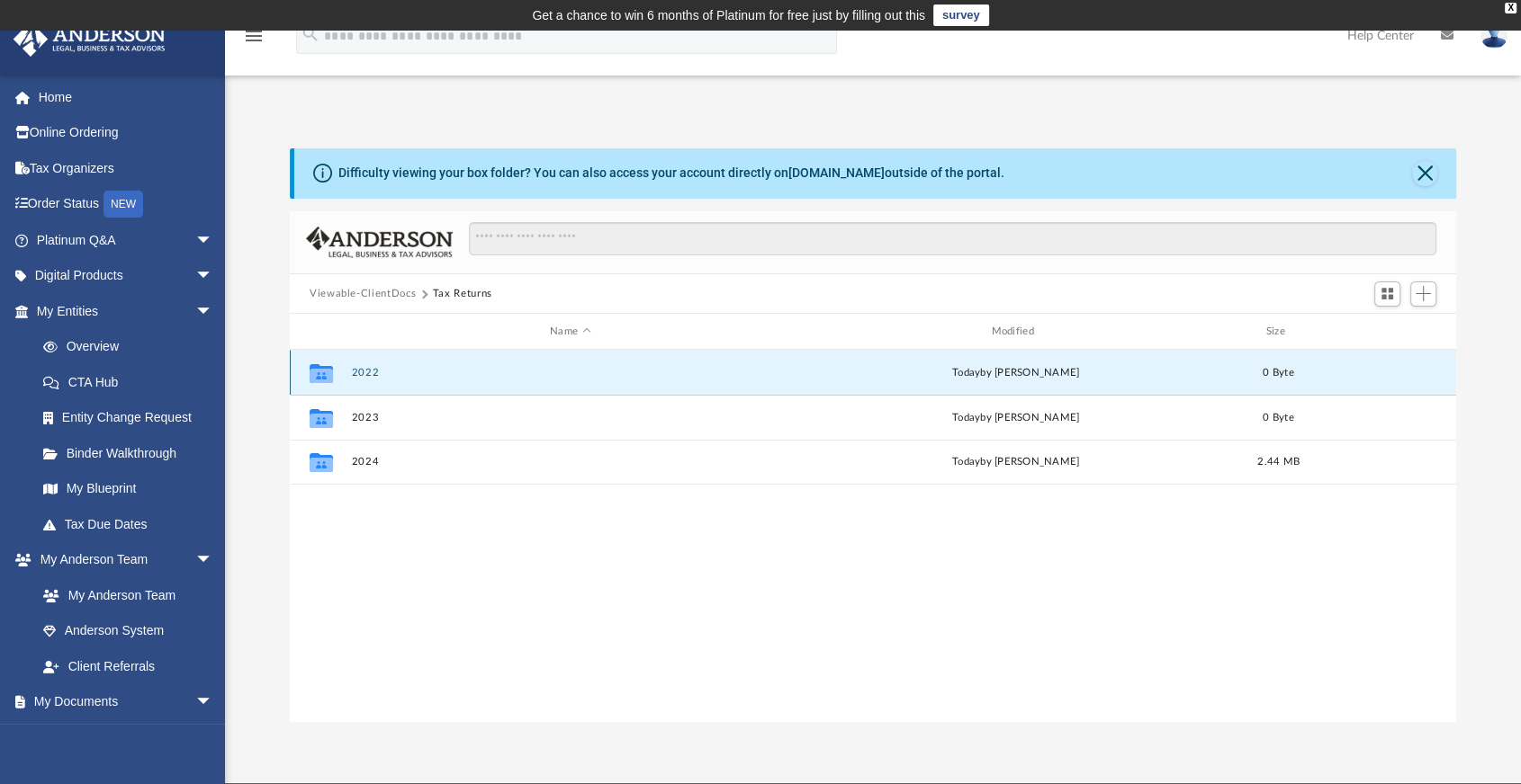
click at [379, 365] on div "Collaborated Folder 2022 today by amy ong 0 Byte" at bounding box center [872, 372] width 1166 height 45
click at [357, 372] on button "2022" at bounding box center [569, 373] width 437 height 12
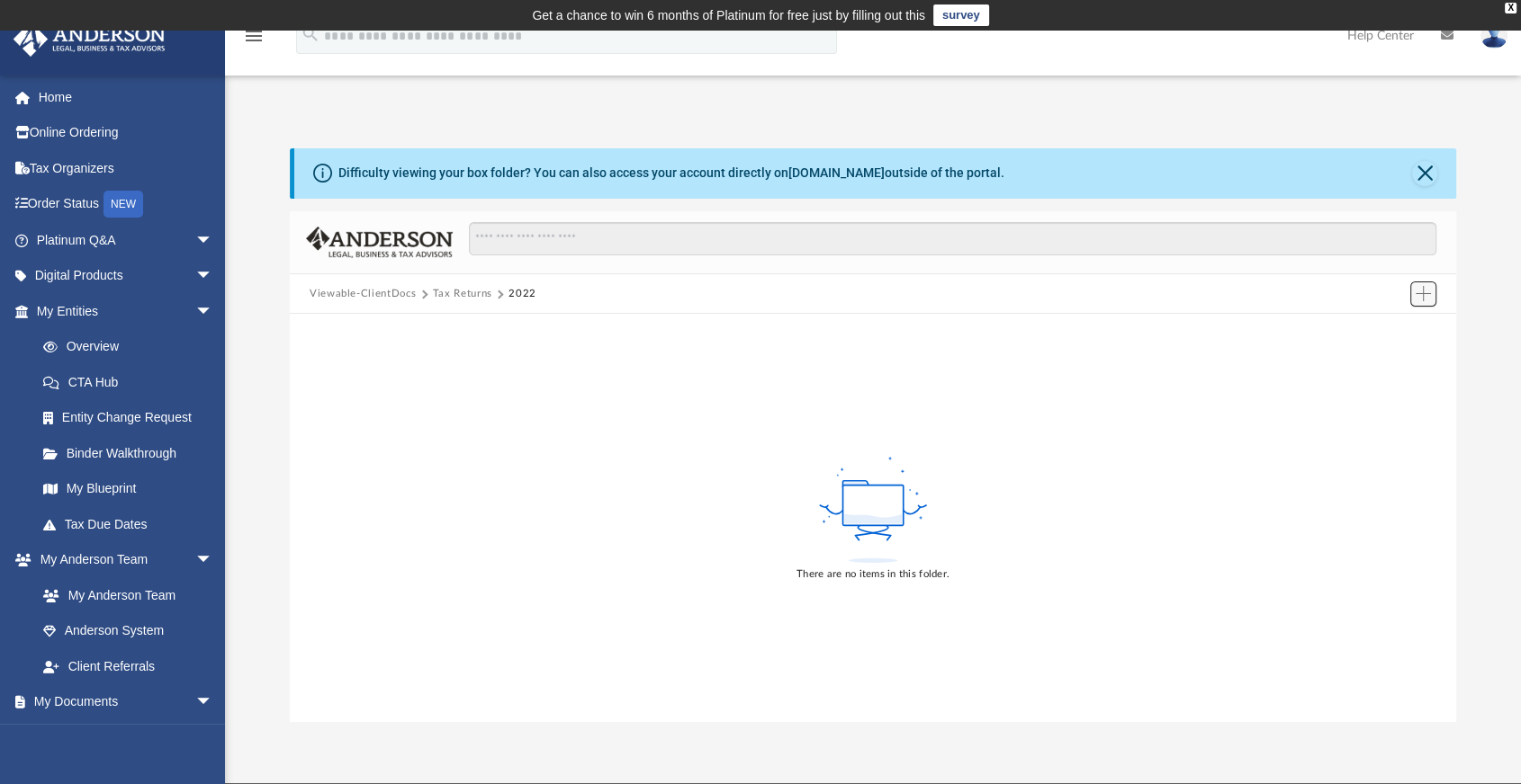
click at [1421, 294] on span "Add" at bounding box center [1422, 293] width 15 height 15
click at [1409, 340] on ul "Upload New Folder" at bounding box center [1398, 348] width 79 height 78
click at [1375, 330] on li "Upload" at bounding box center [1399, 329] width 58 height 19
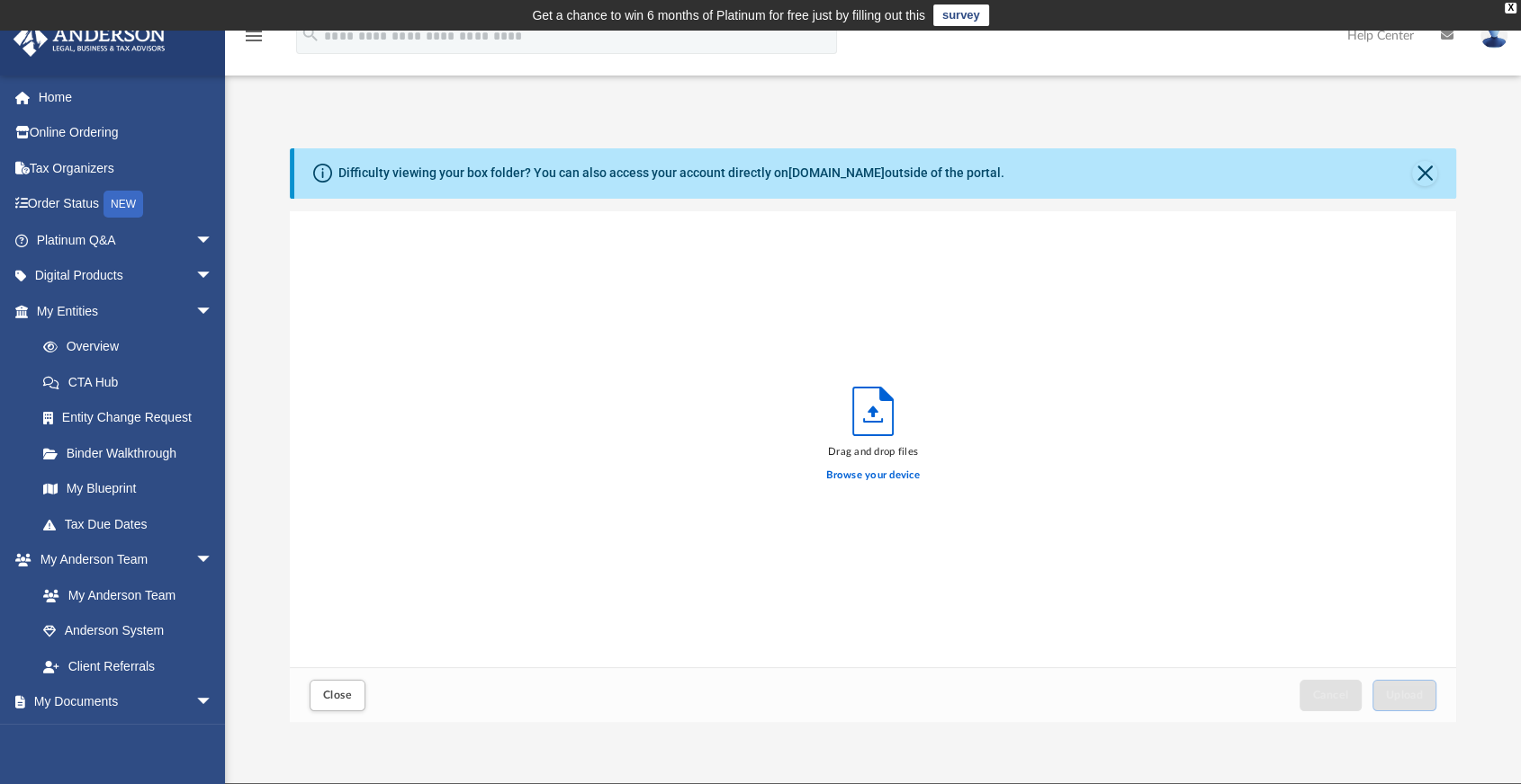
scroll to position [441, 1150]
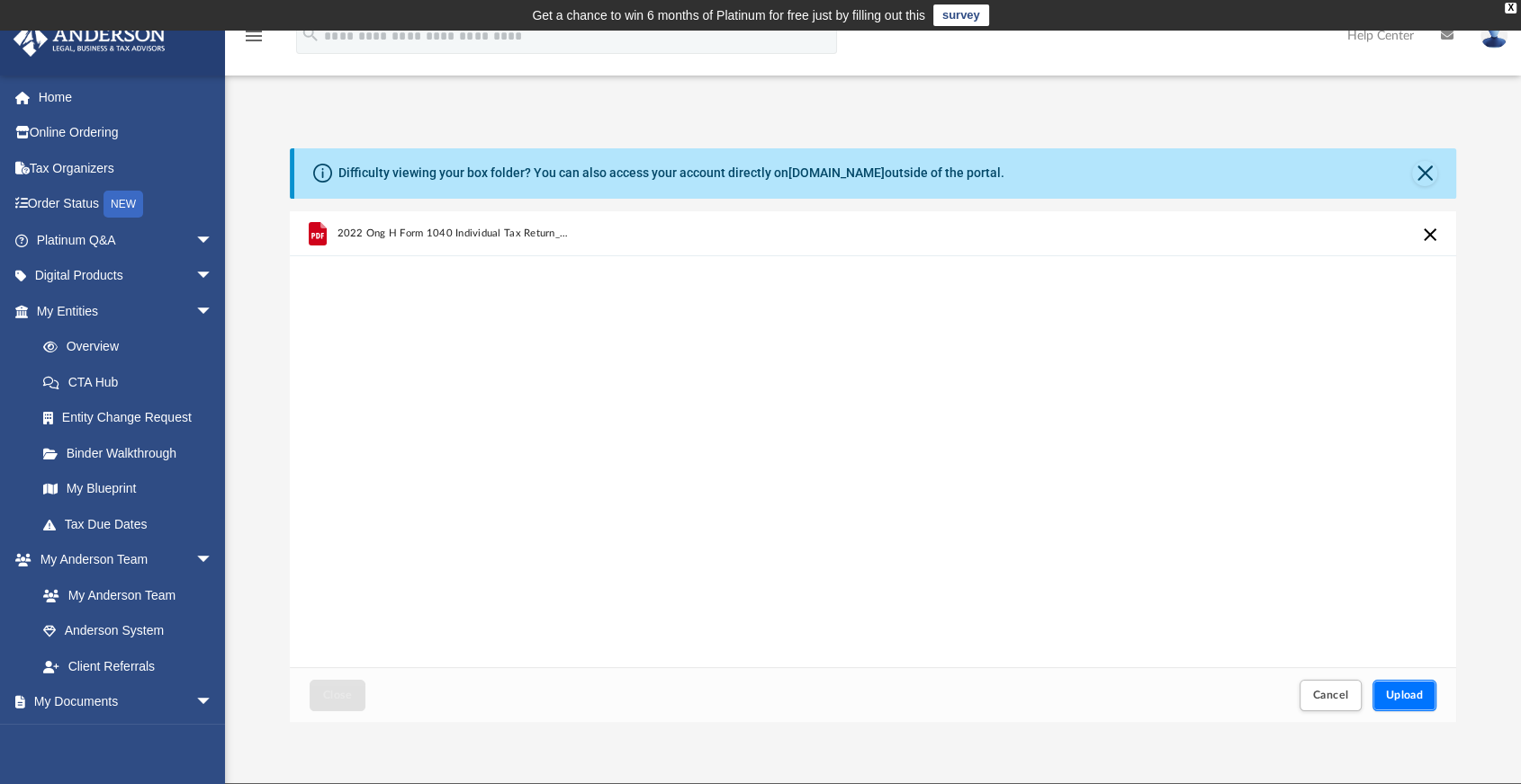
click at [1391, 683] on button "Upload" at bounding box center [1404, 695] width 65 height 32
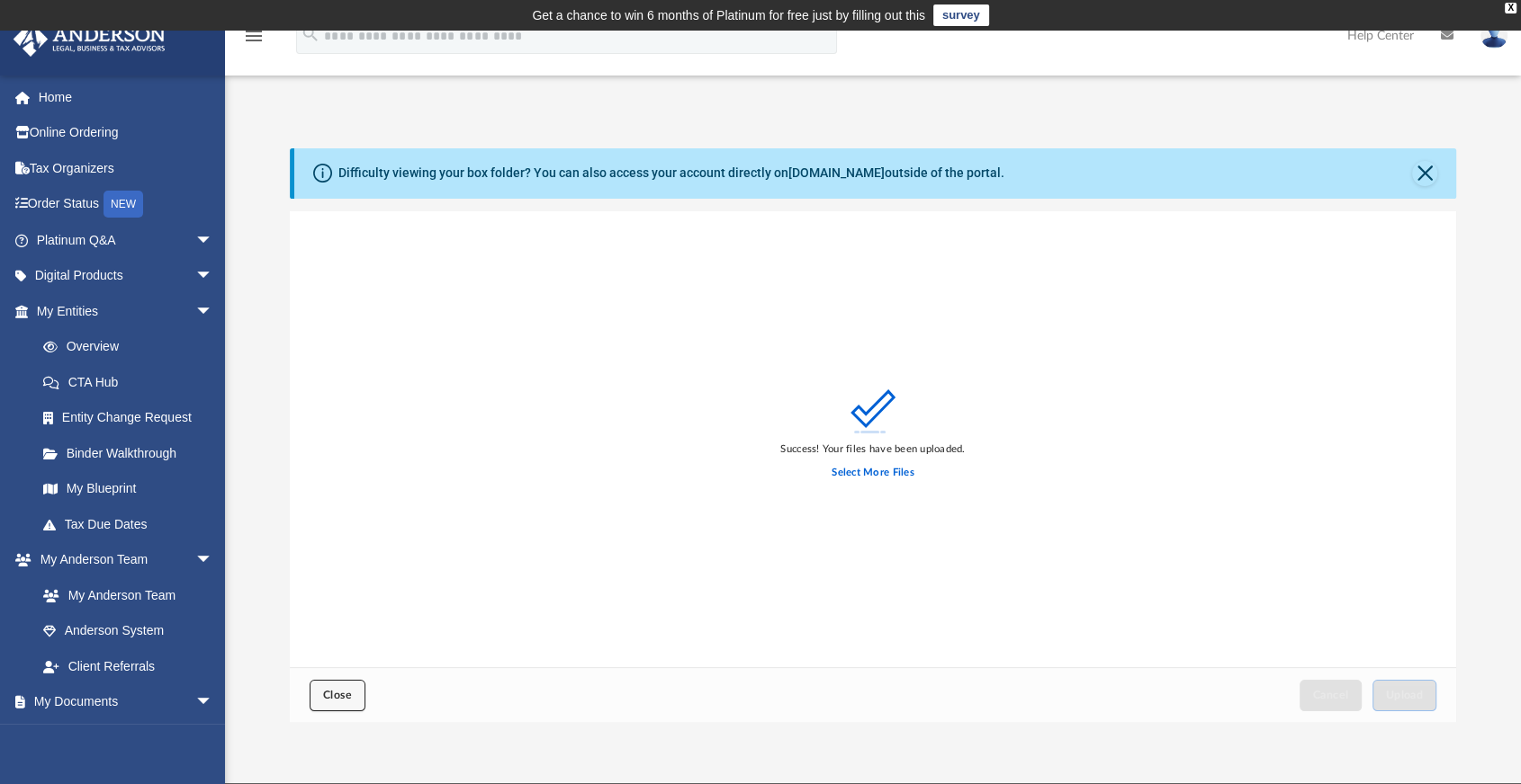
click at [346, 682] on button "Close" at bounding box center [337, 695] width 56 height 32
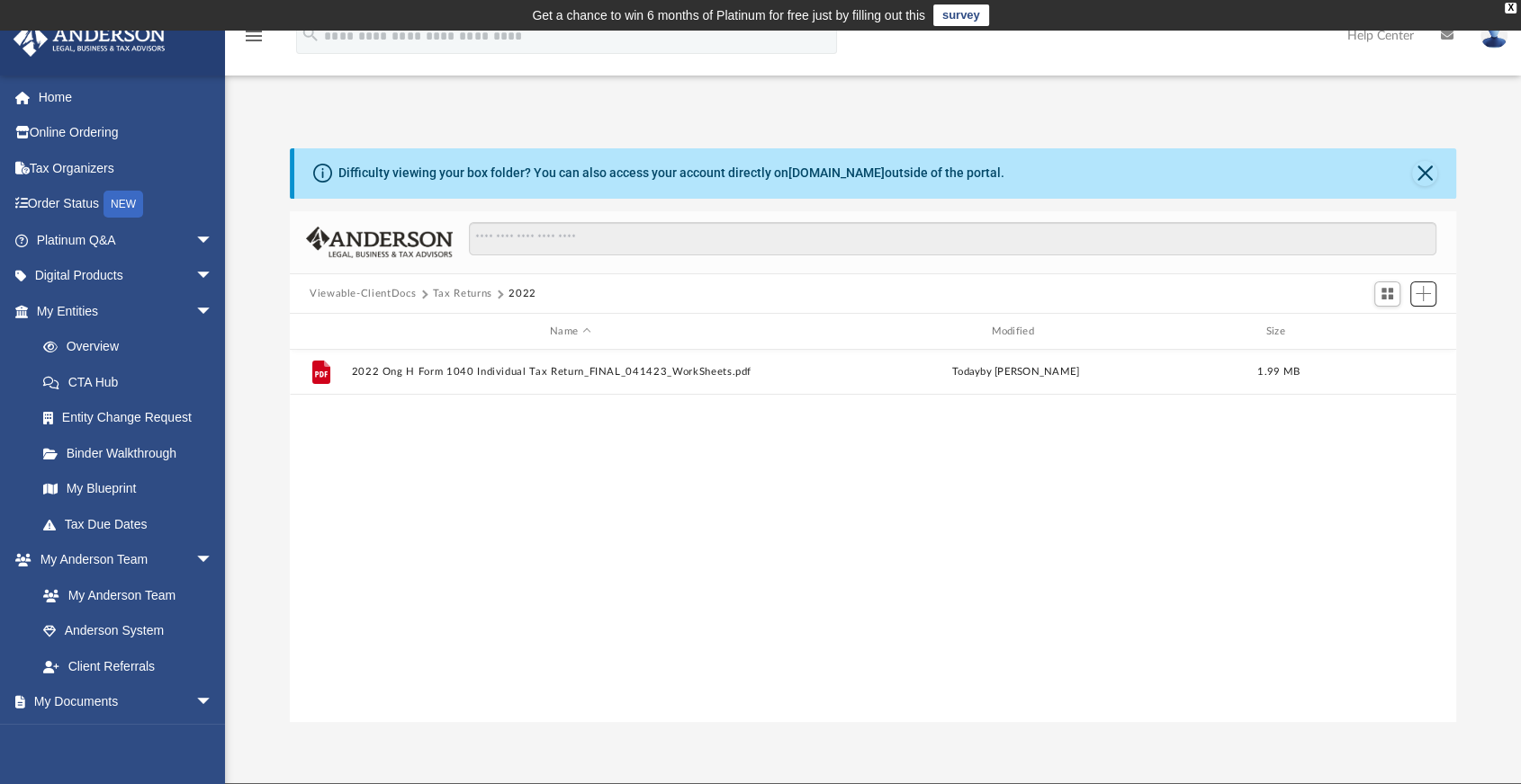
scroll to position [394, 1150]
click at [464, 294] on button "Tax Returns" at bounding box center [463, 294] width 60 height 16
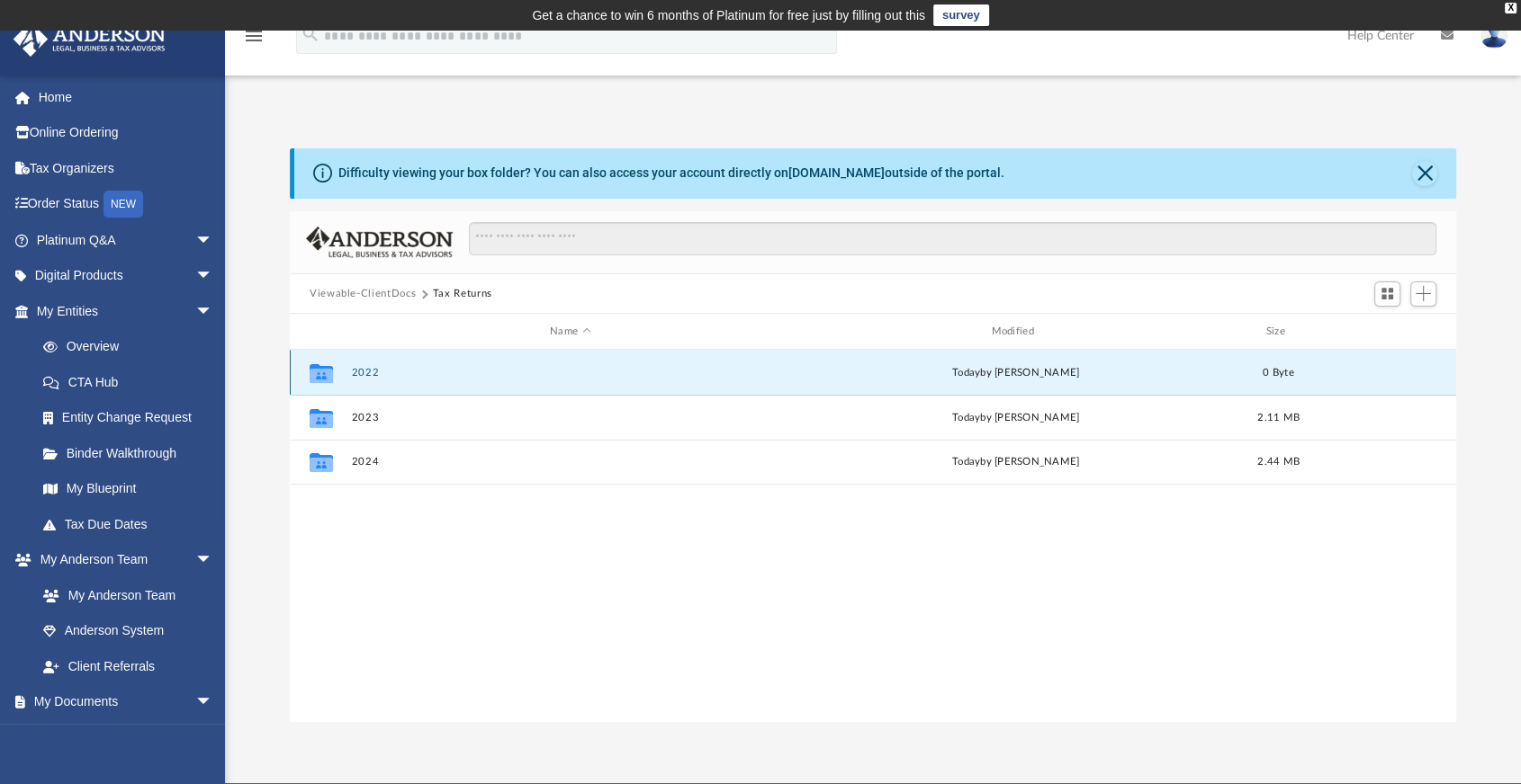
click at [363, 372] on button "2022" at bounding box center [569, 373] width 437 height 12
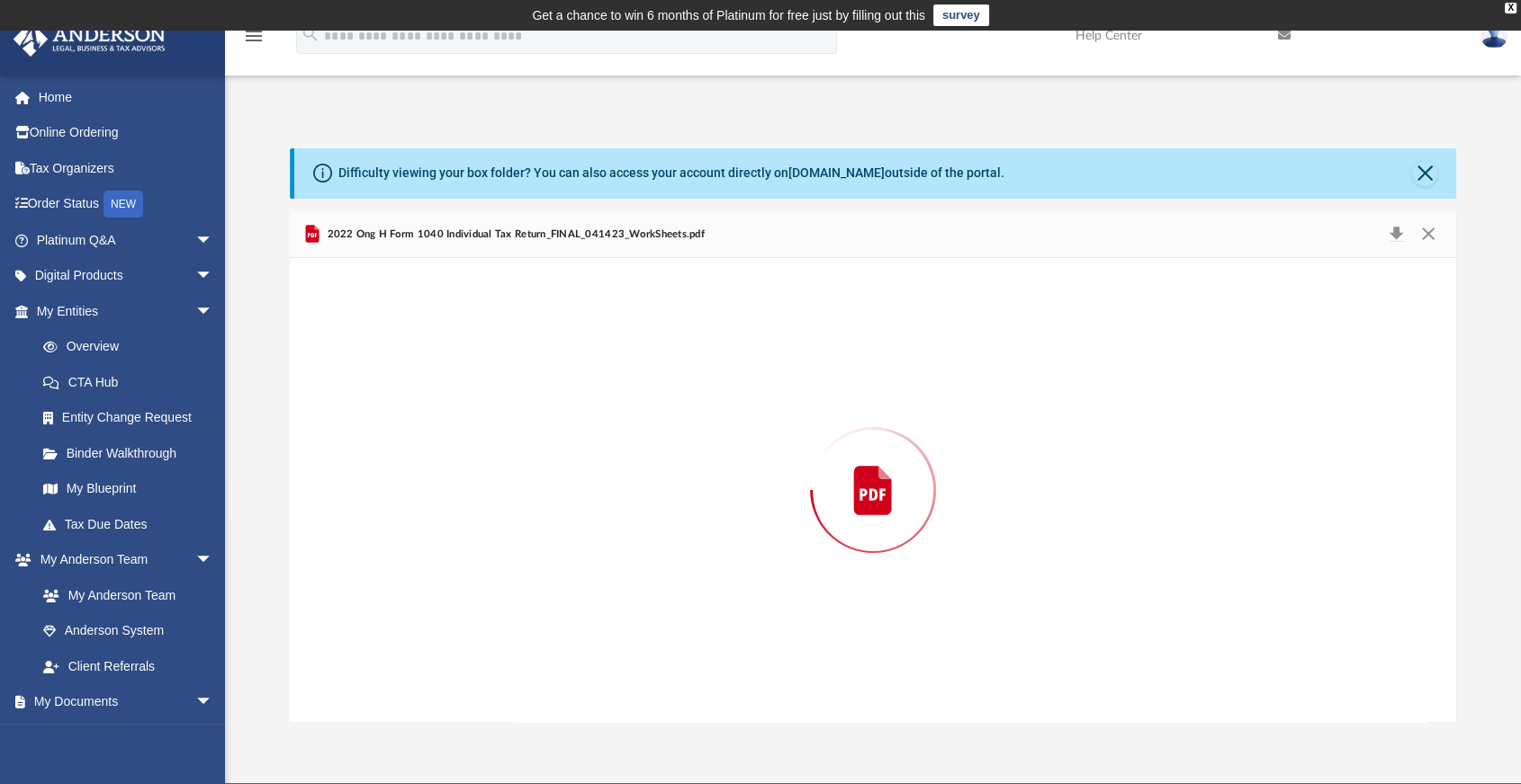
click at [363, 372] on div "Preview" at bounding box center [872, 490] width 1166 height 464
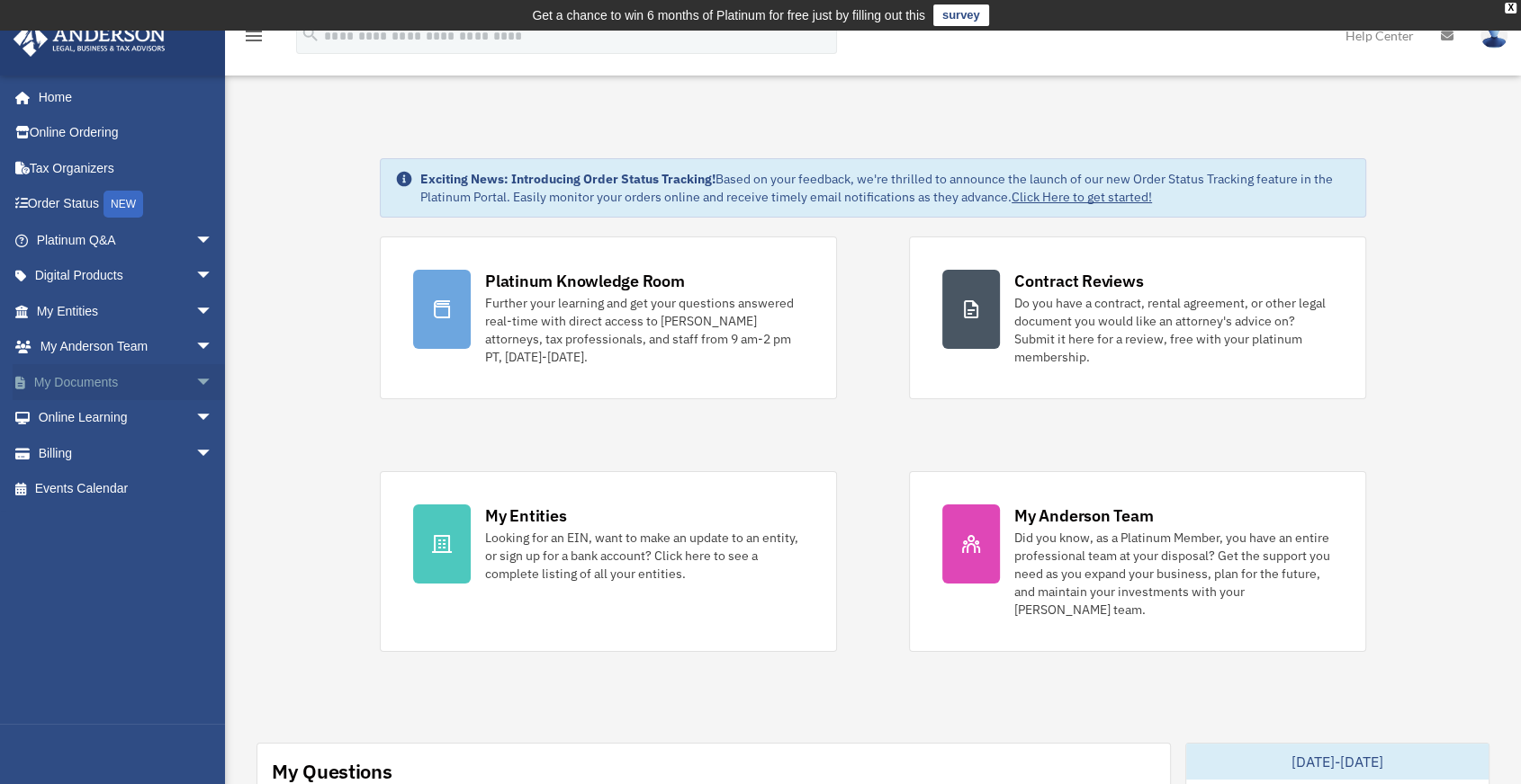
click at [195, 386] on span "arrow_drop_down" at bounding box center [213, 382] width 36 height 37
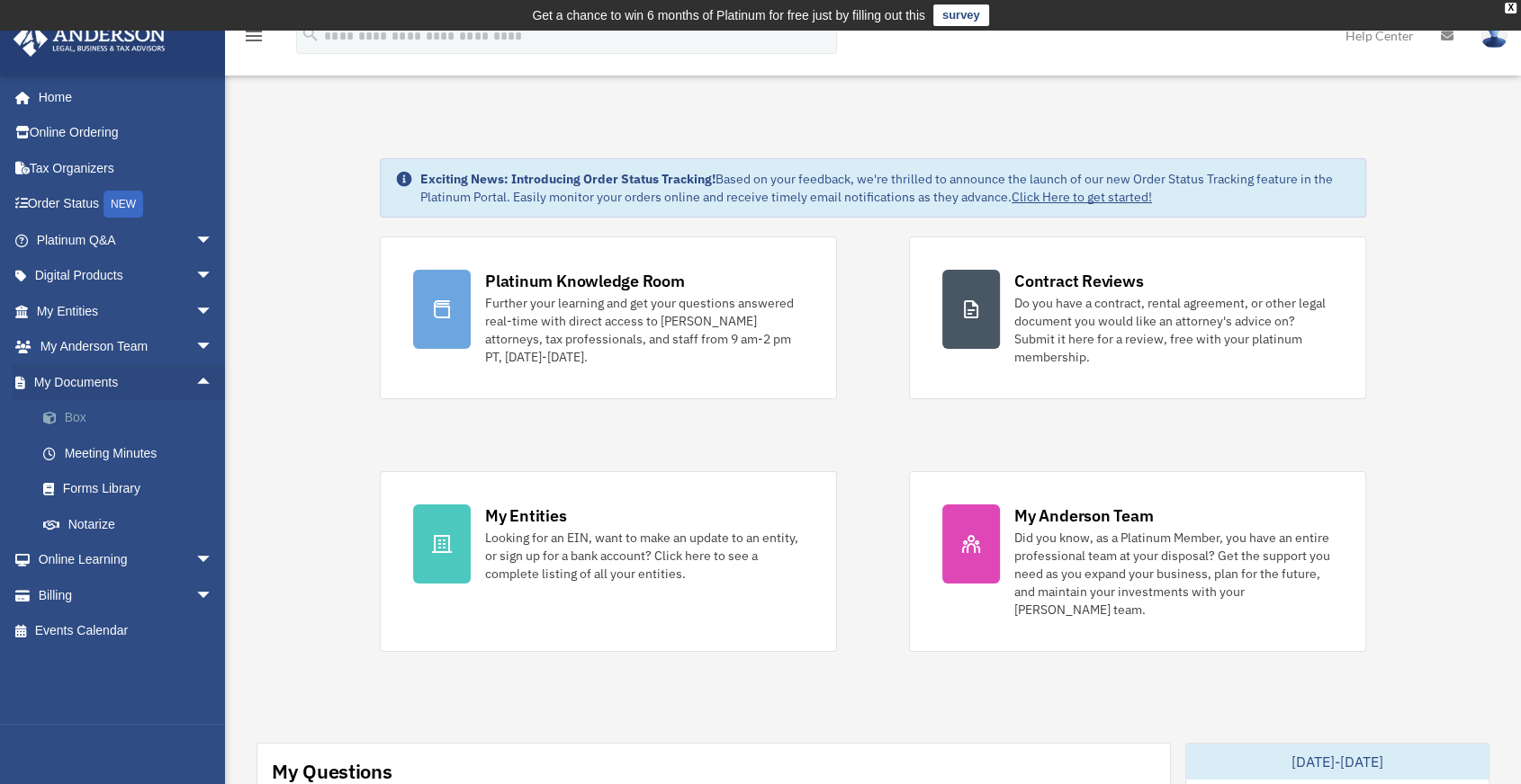
click at [86, 420] on link "Box" at bounding box center [132, 418] width 215 height 36
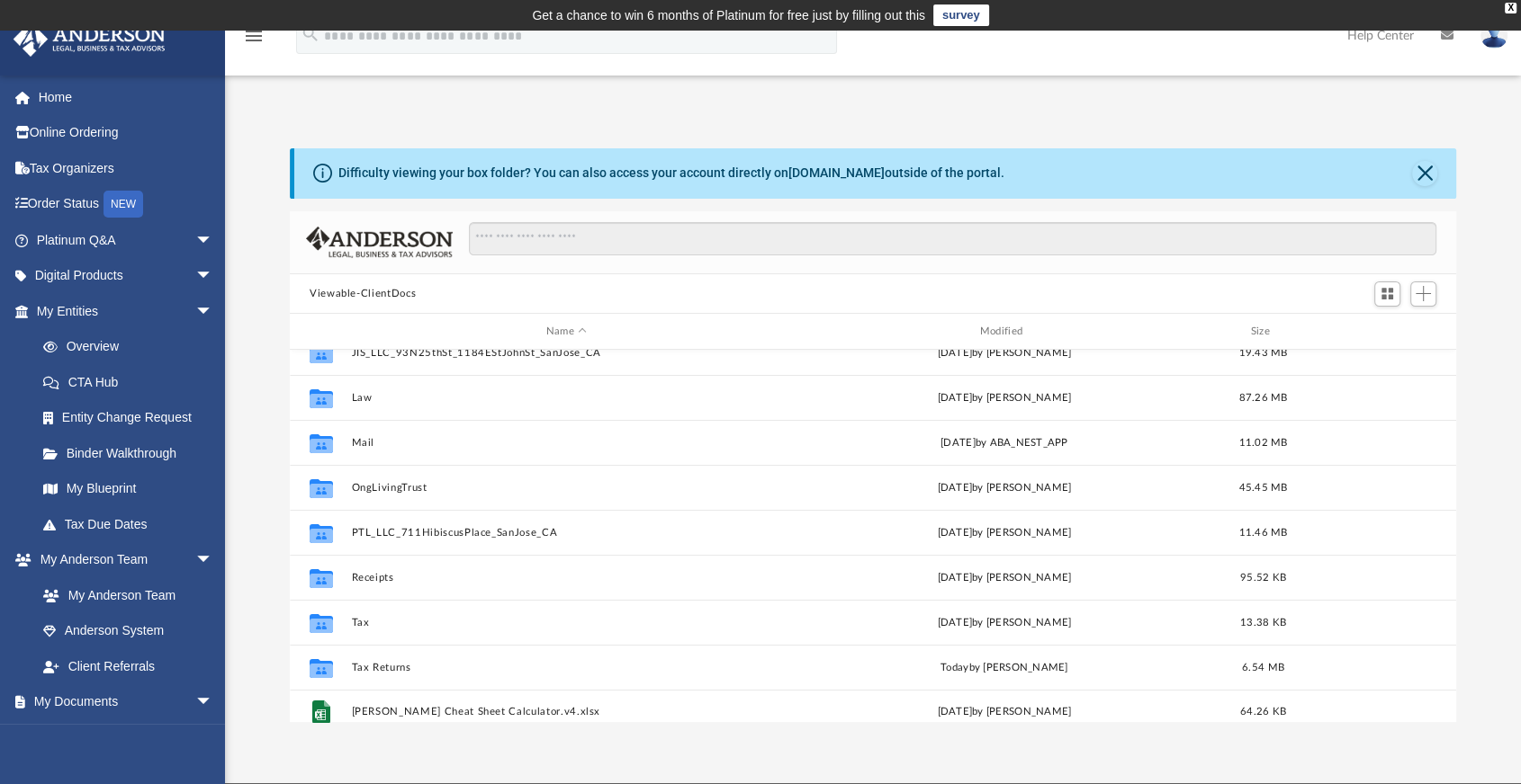
scroll to position [121, 0]
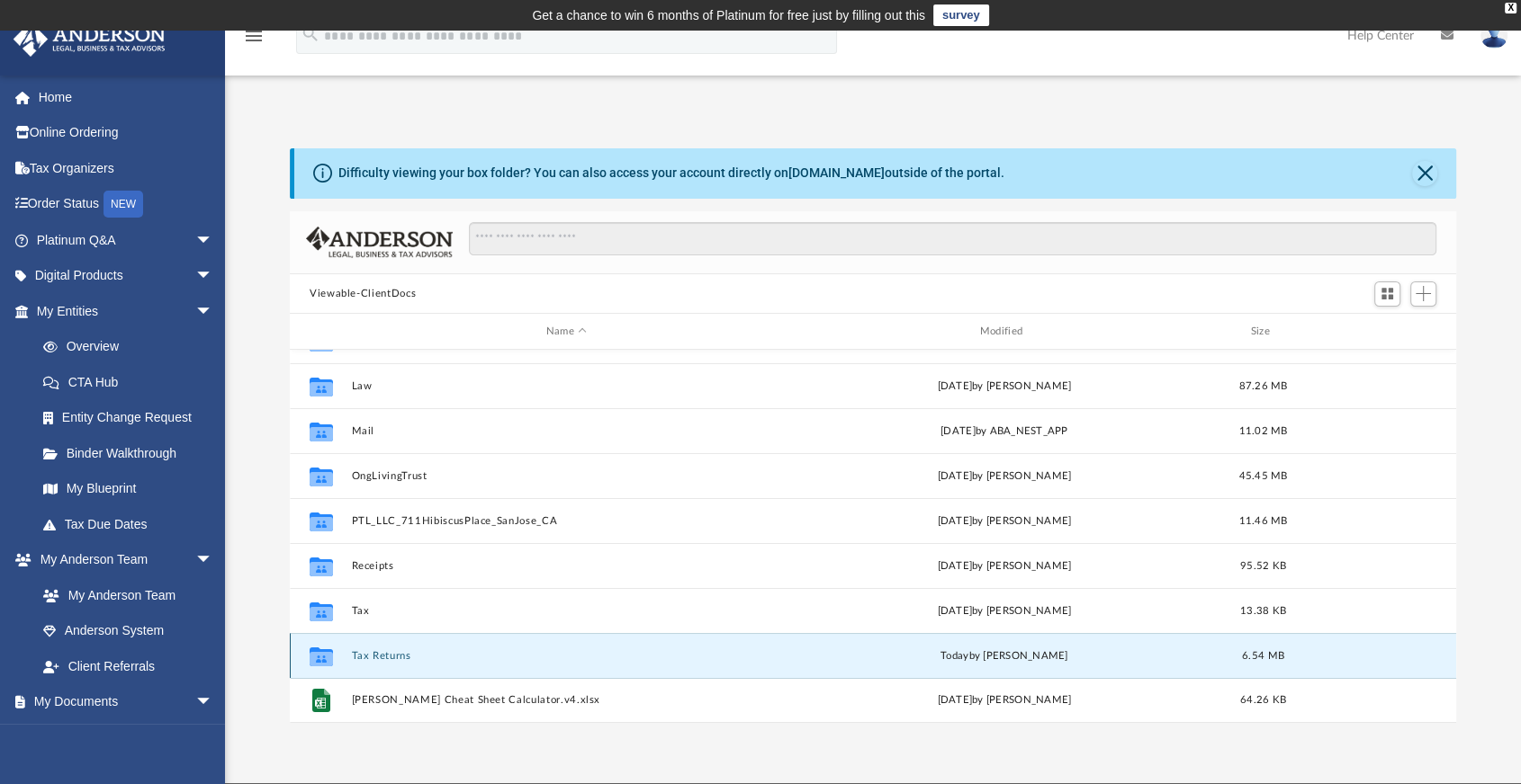
click at [403, 651] on button "Tax Returns" at bounding box center [566, 657] width 430 height 12
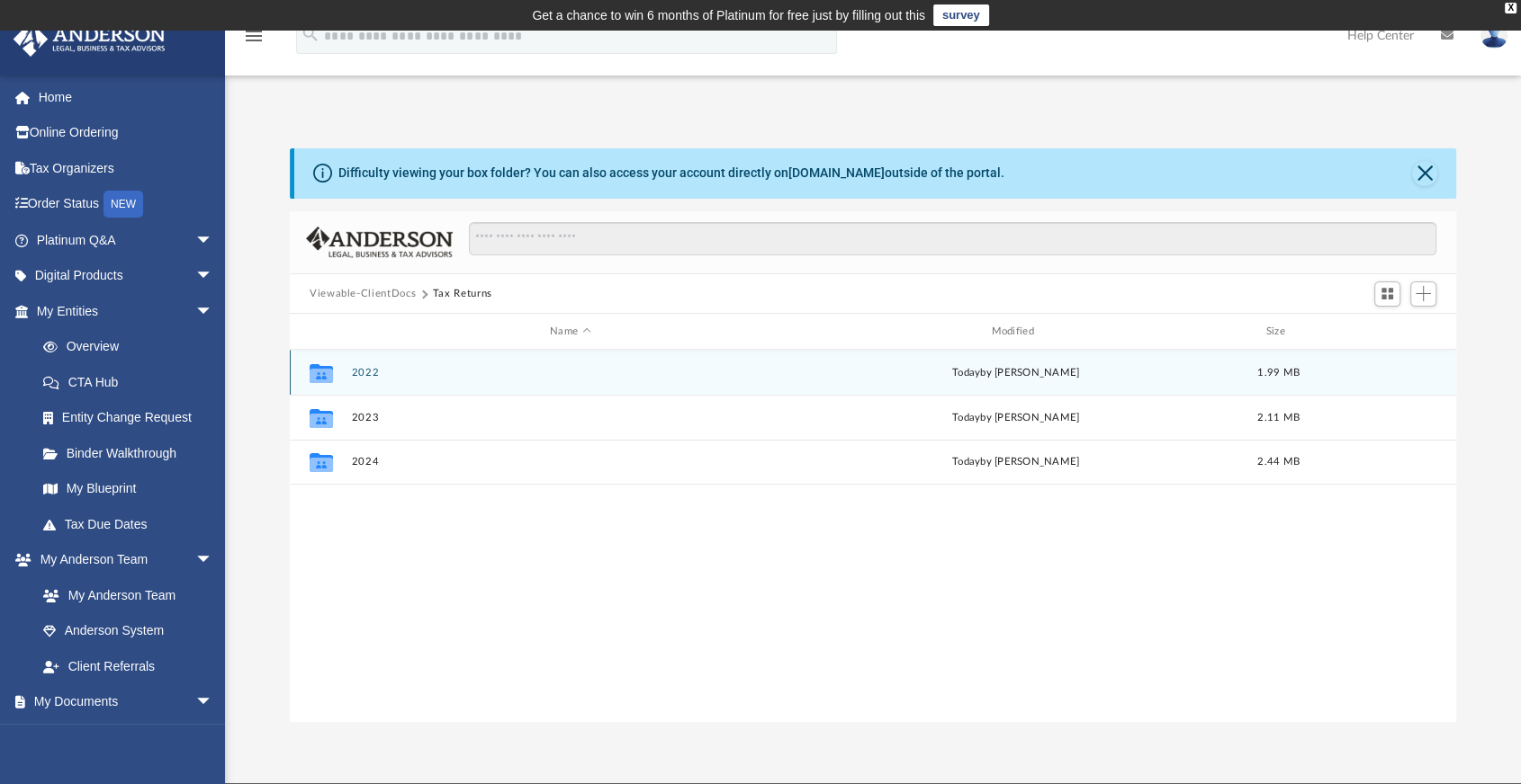
scroll to position [0, 0]
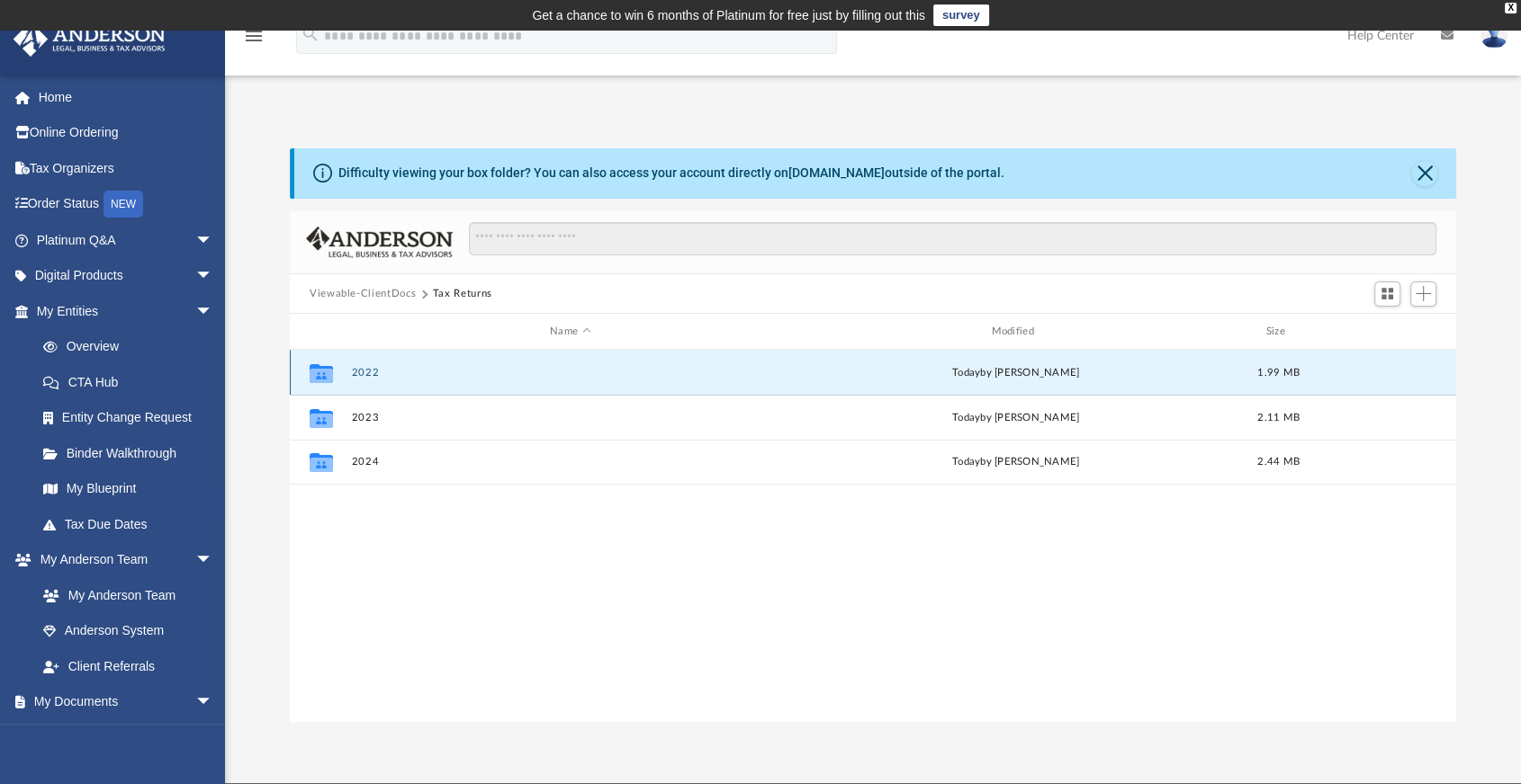
click at [363, 372] on button "2022" at bounding box center [569, 373] width 437 height 12
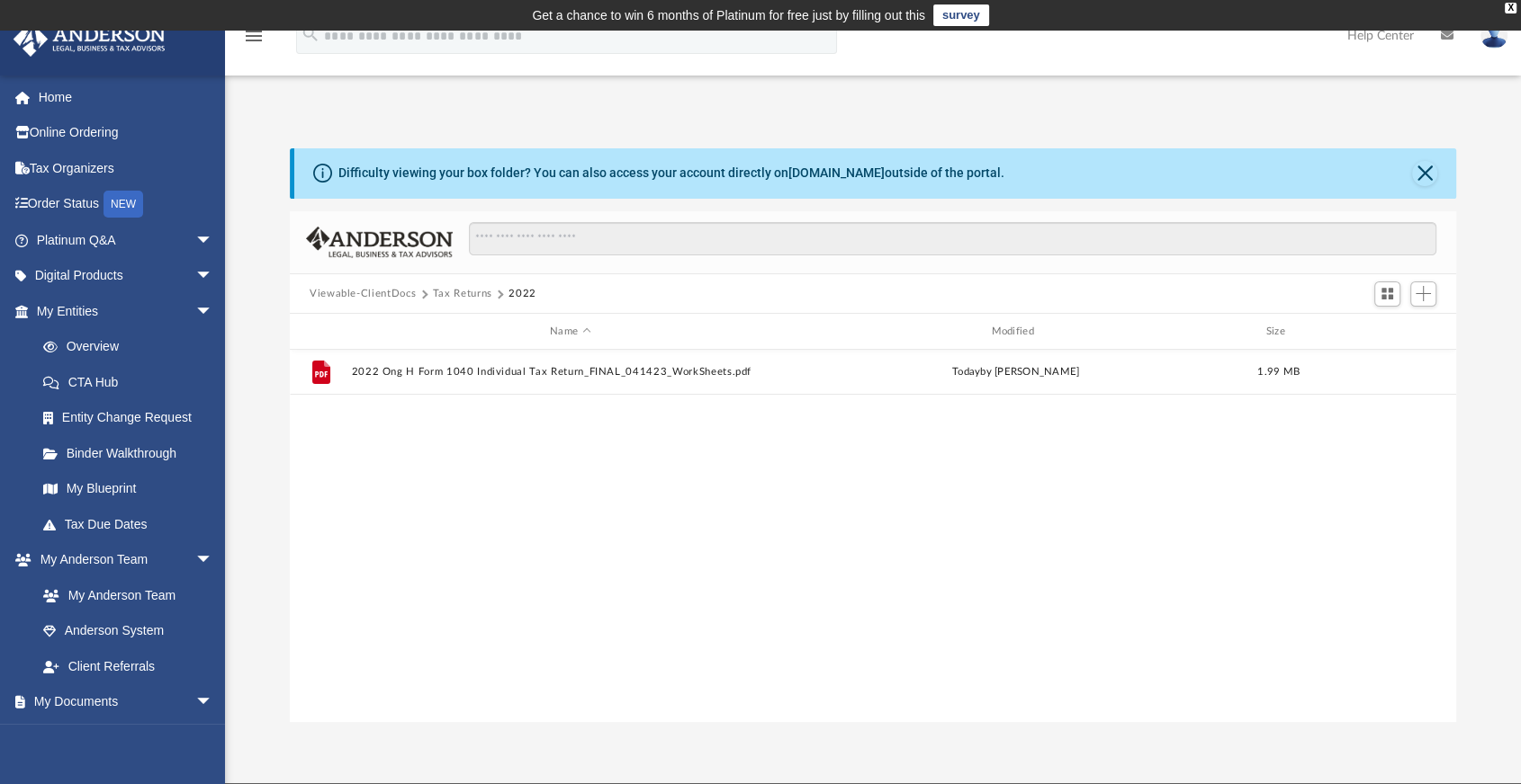
click at [463, 294] on button "Tax Returns" at bounding box center [463, 294] width 60 height 16
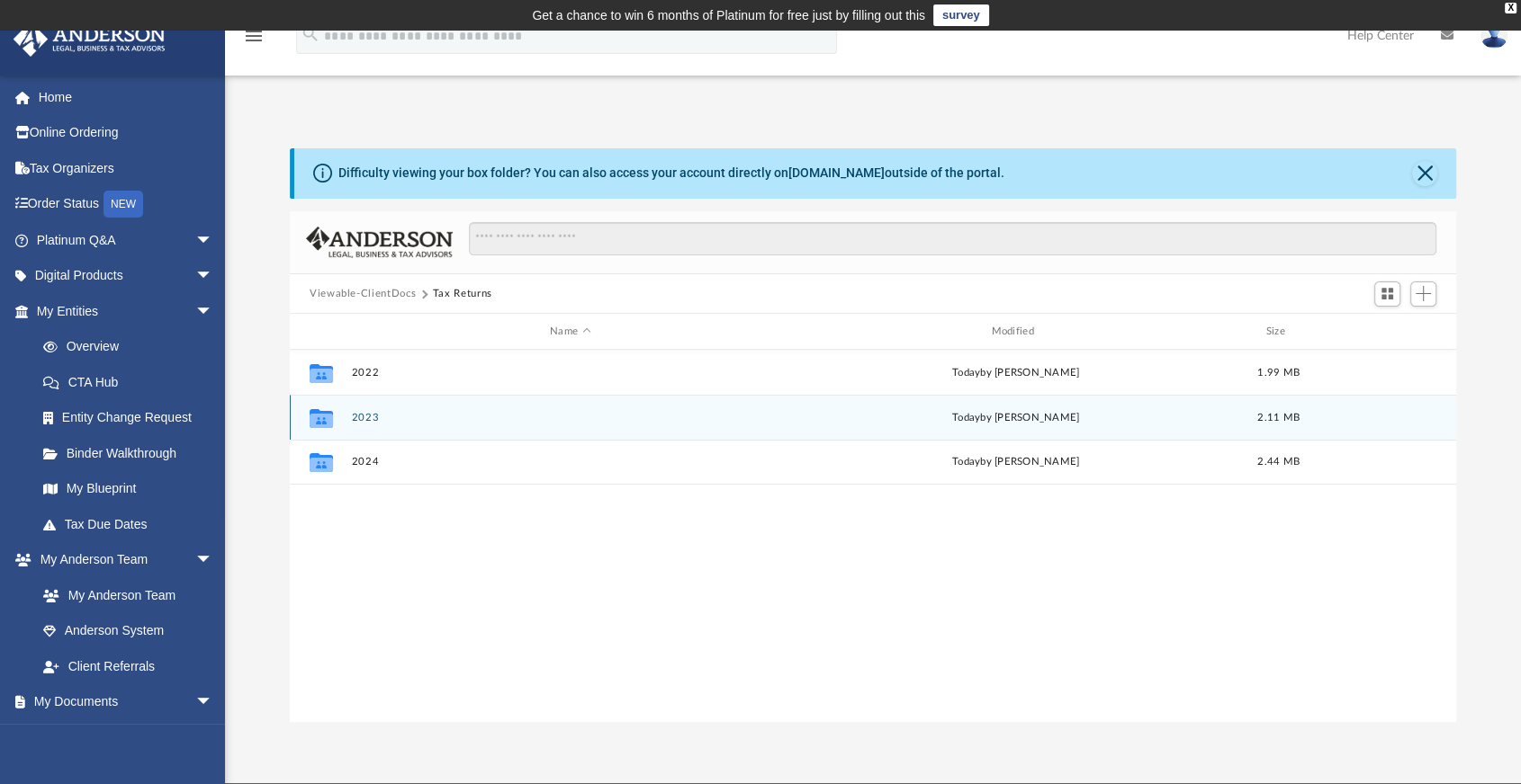
click at [361, 426] on div "Collaborated Folder 2023 [DATE] by [PERSON_NAME] 2.11 MB" at bounding box center [872, 417] width 1166 height 45
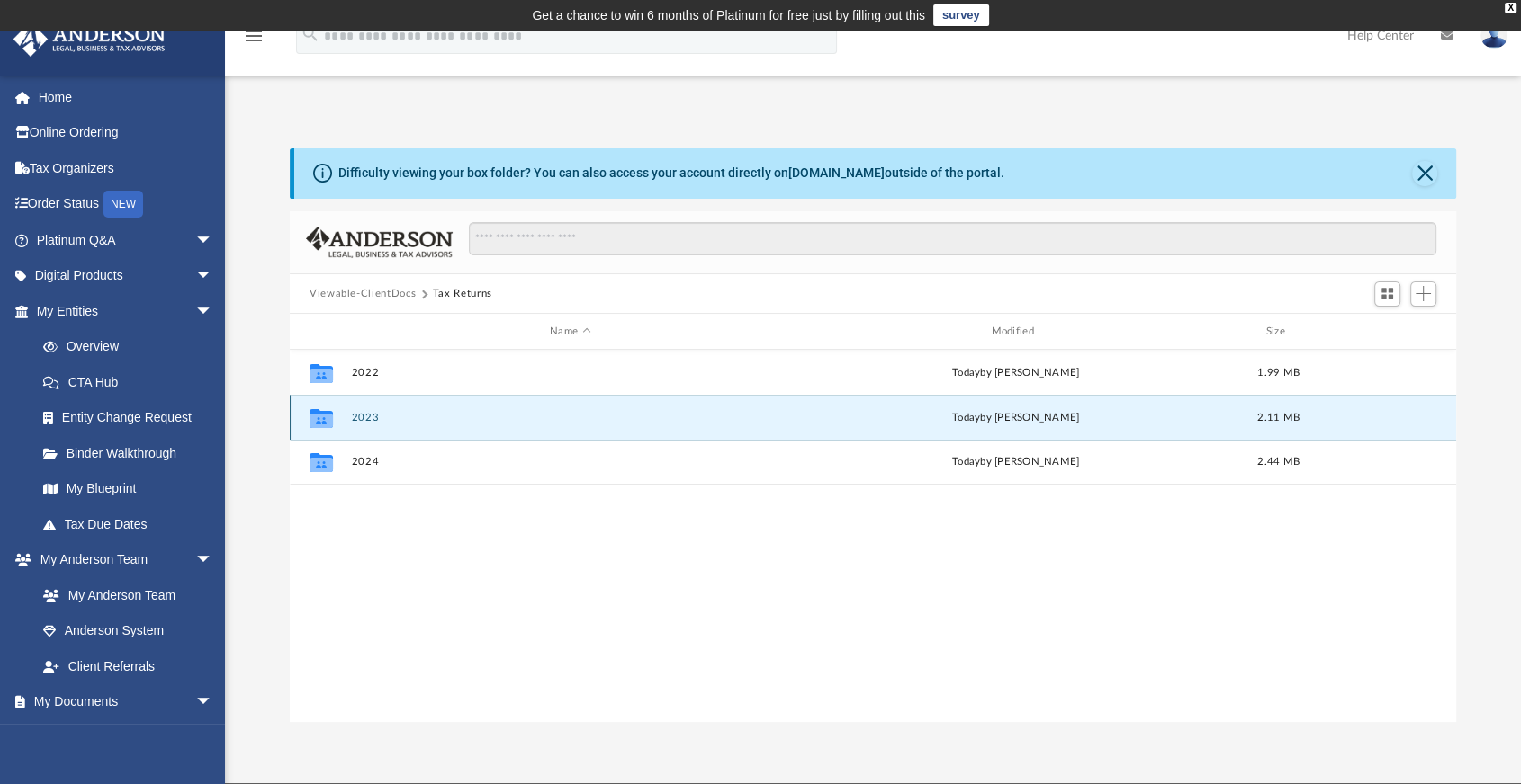
click at [366, 413] on button "2023" at bounding box center [569, 418] width 437 height 12
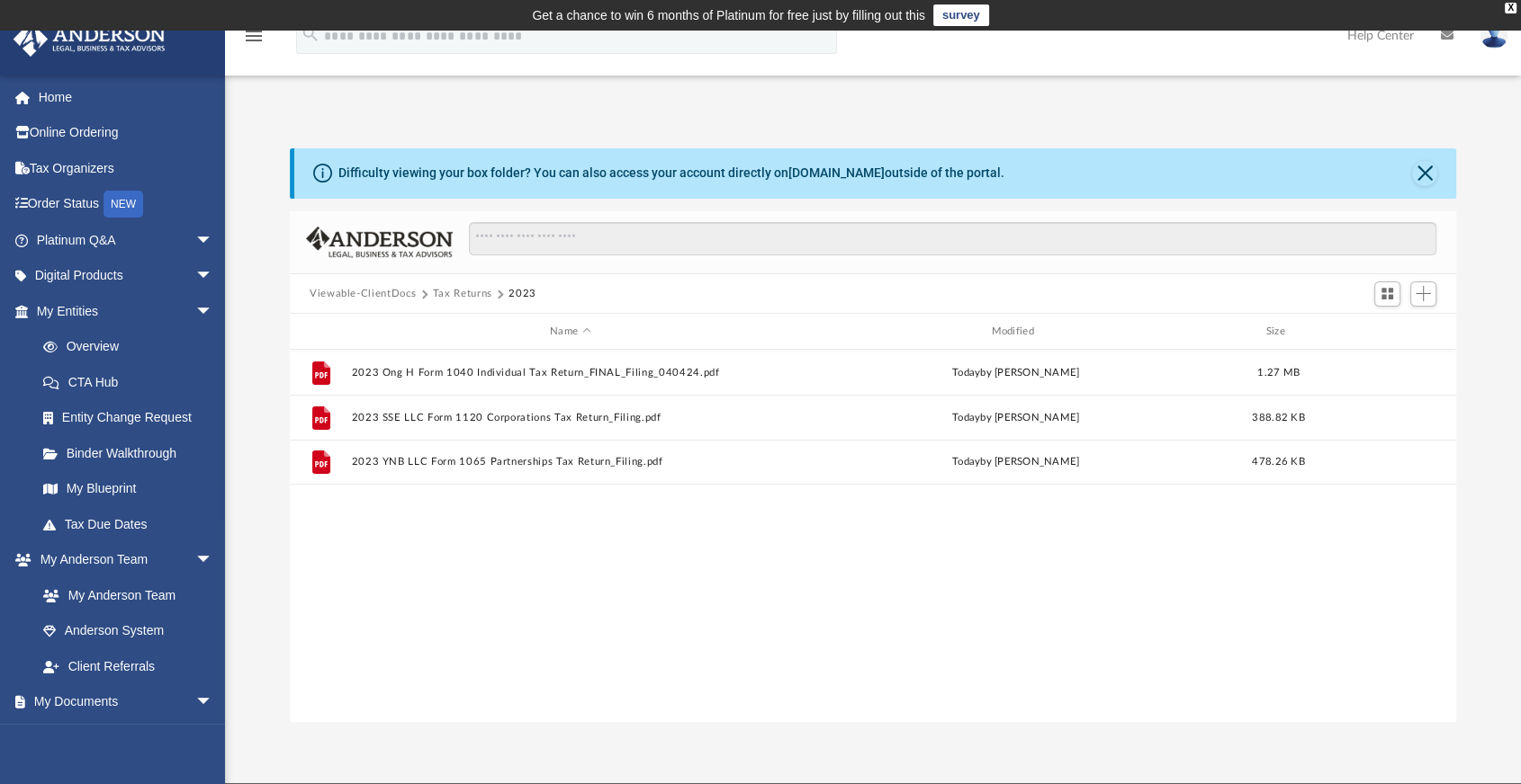
click at [454, 294] on button "Tax Returns" at bounding box center [463, 294] width 60 height 16
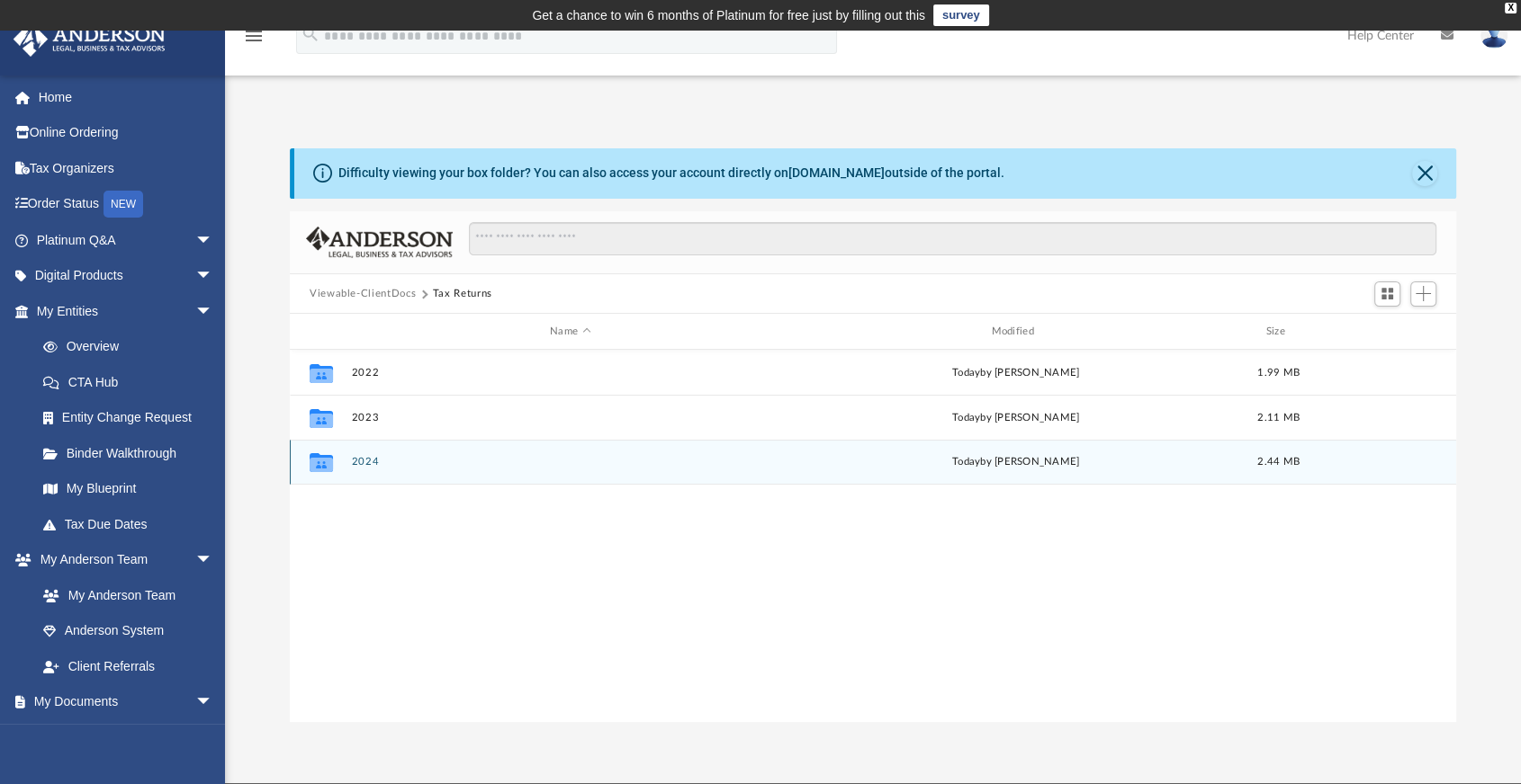
click at [358, 457] on button "2024" at bounding box center [569, 463] width 437 height 12
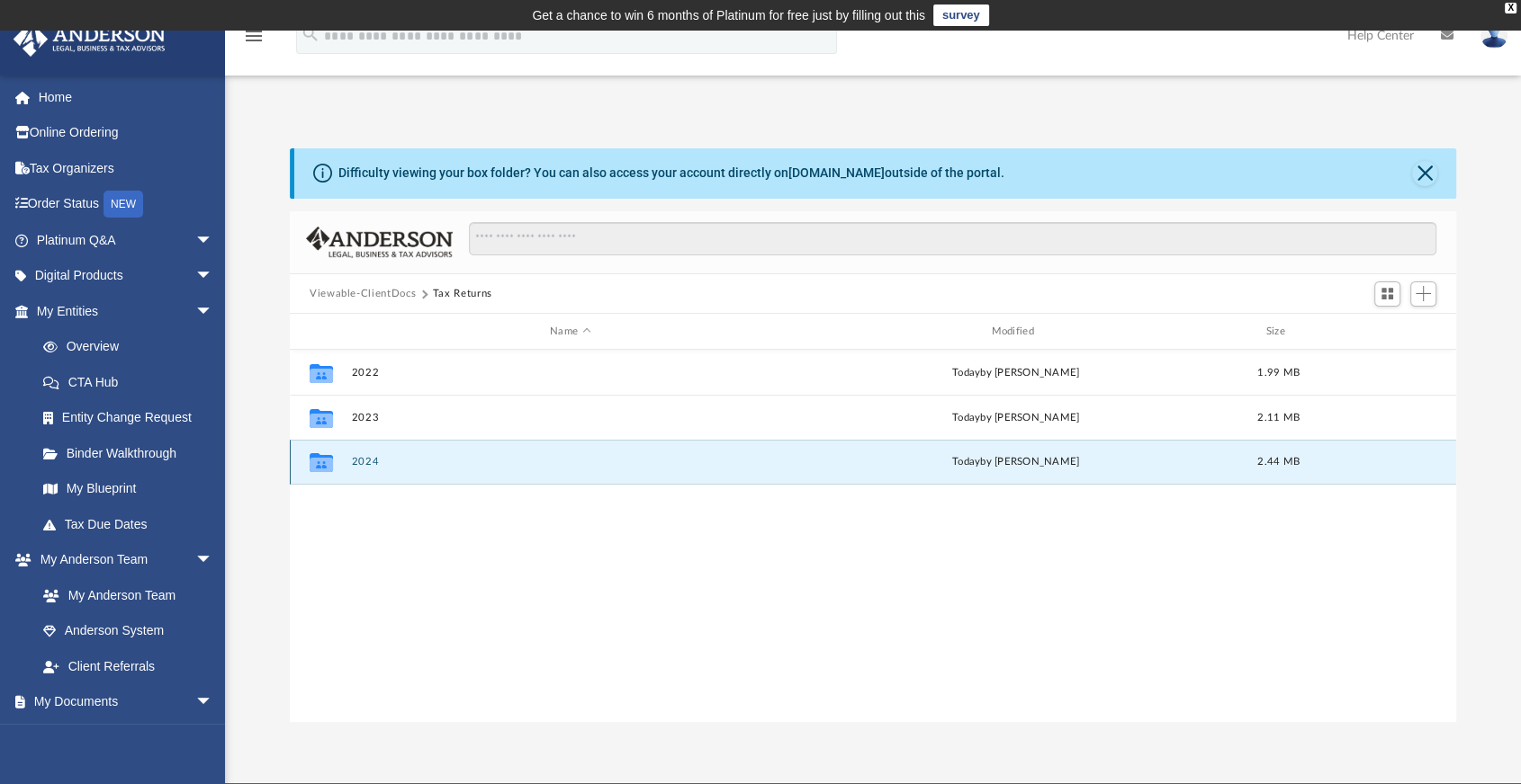
click at [358, 457] on button "2024" at bounding box center [569, 463] width 437 height 12
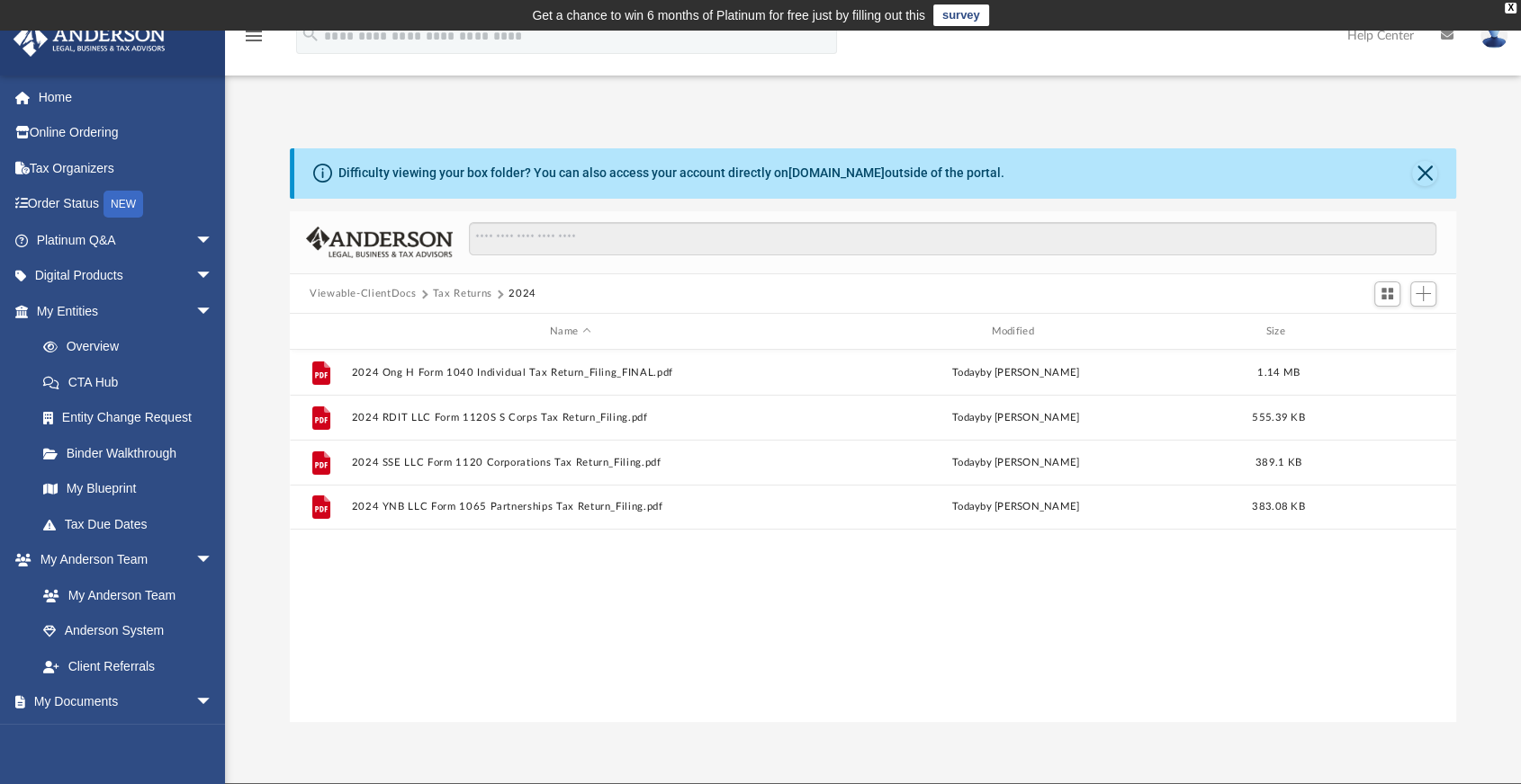
click at [483, 290] on button "Tax Returns" at bounding box center [463, 294] width 60 height 16
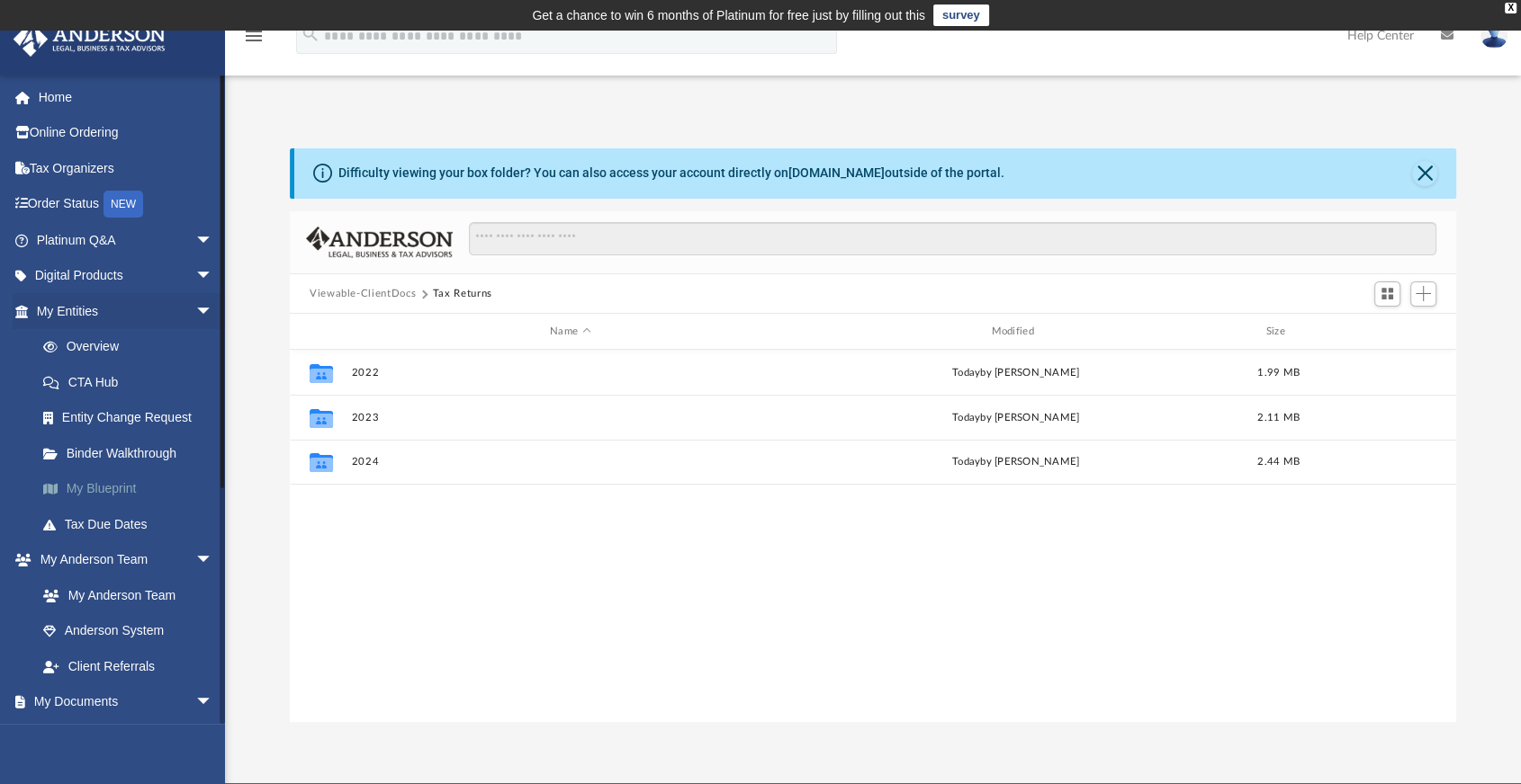
click at [123, 486] on link "My Blueprint" at bounding box center [132, 490] width 215 height 36
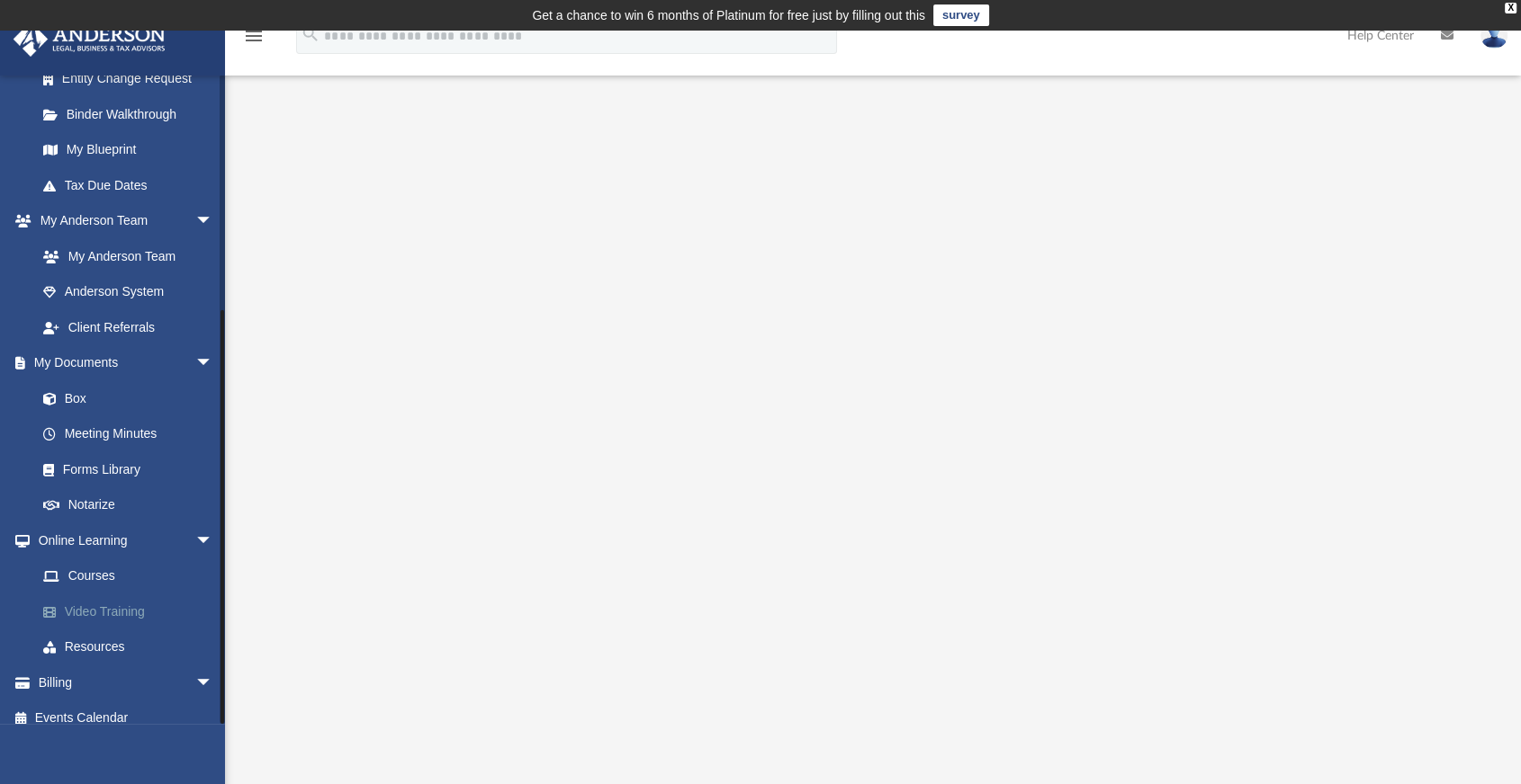
scroll to position [354, 0]
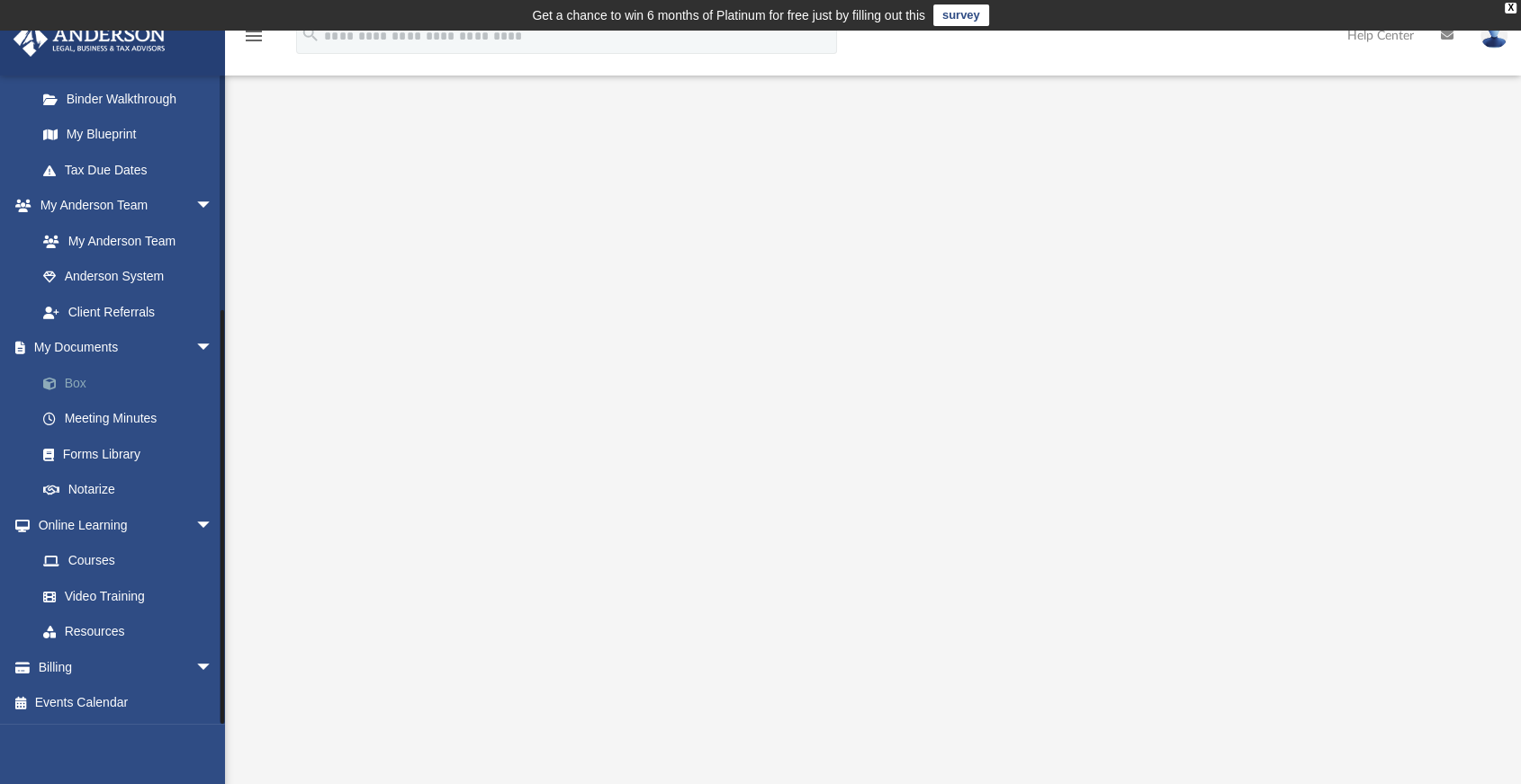
click at [80, 380] on link "Box" at bounding box center [132, 383] width 215 height 36
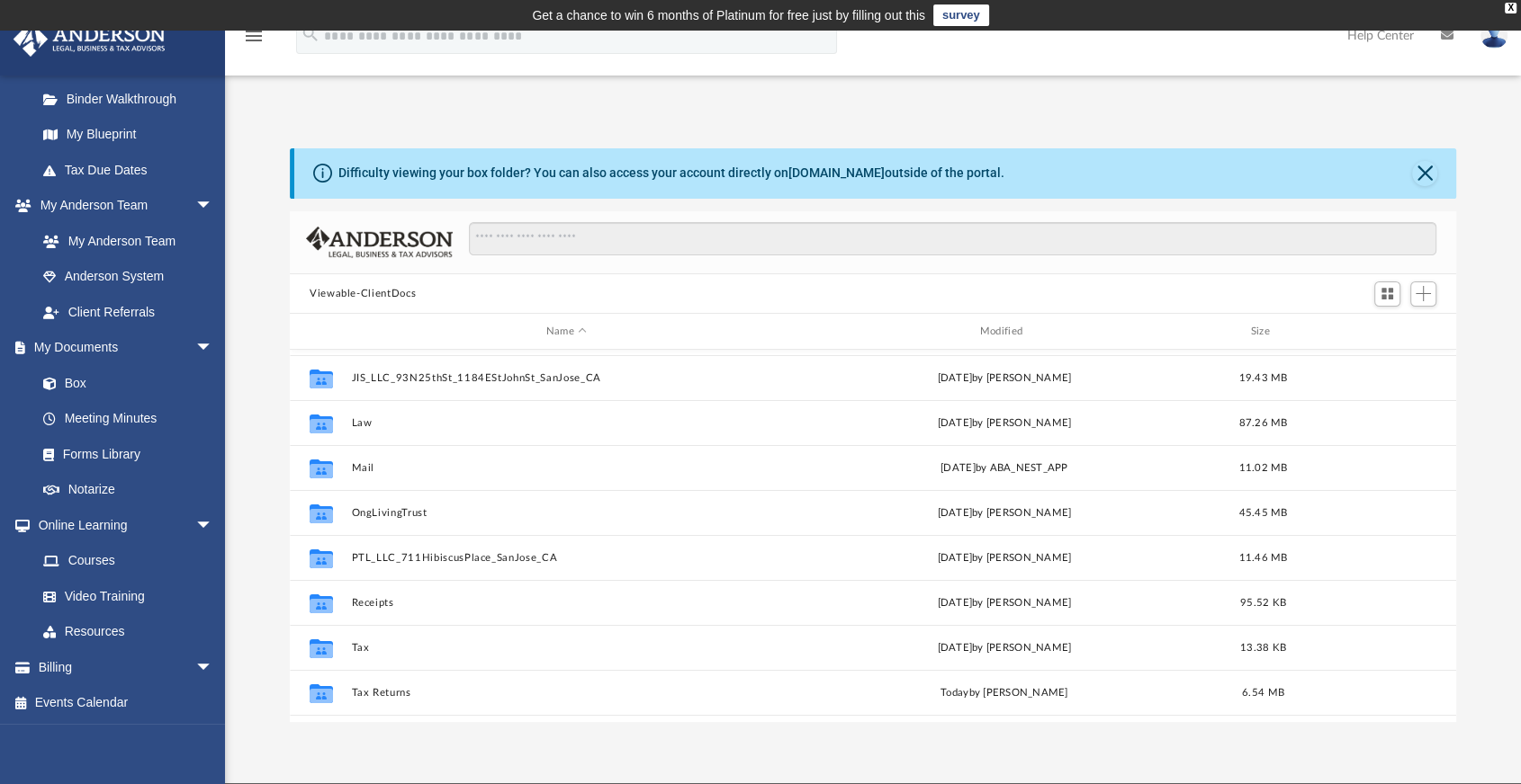
scroll to position [121, 0]
